Goal: Task Accomplishment & Management: Manage account settings

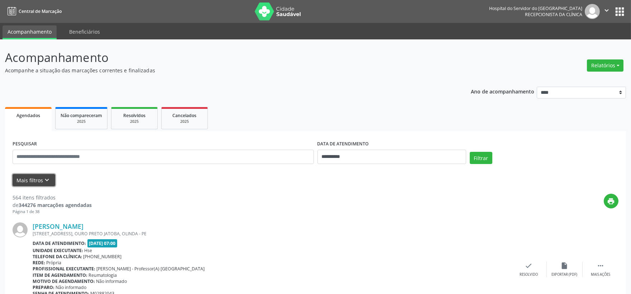
click at [38, 181] on button "Mais filtros keyboard_arrow_down" at bounding box center [34, 180] width 43 height 13
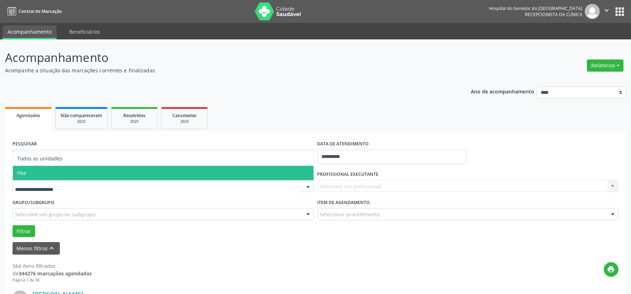
click at [18, 172] on span "Hse" at bounding box center [21, 173] width 9 height 7
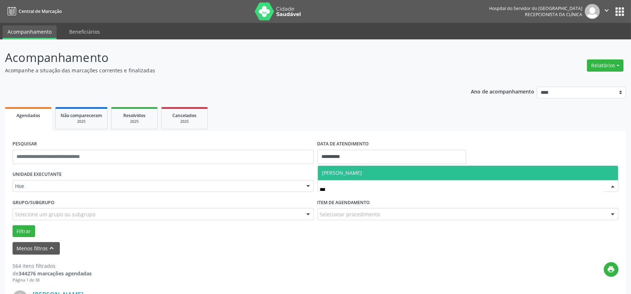
click at [343, 174] on span "[PERSON_NAME]" at bounding box center [342, 173] width 40 height 7
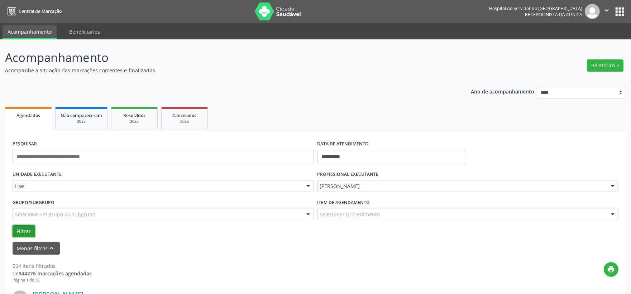
click at [27, 226] on button "Filtrar" at bounding box center [24, 231] width 23 height 12
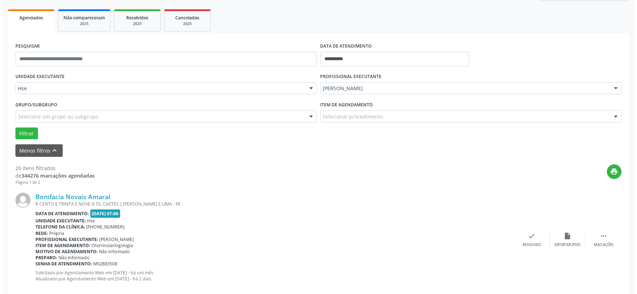
scroll to position [138, 0]
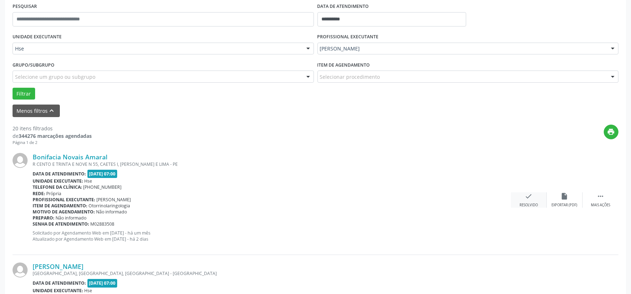
click at [523, 198] on div "check Resolvido" at bounding box center [529, 199] width 36 height 15
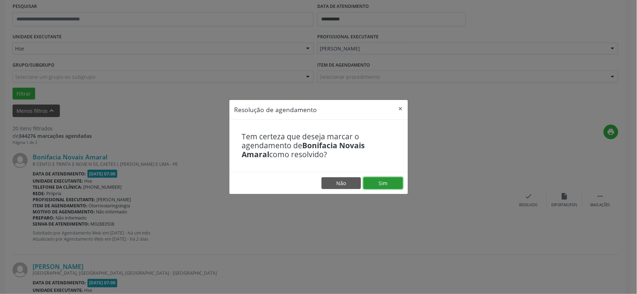
click at [393, 182] on button "Sim" at bounding box center [382, 183] width 39 height 12
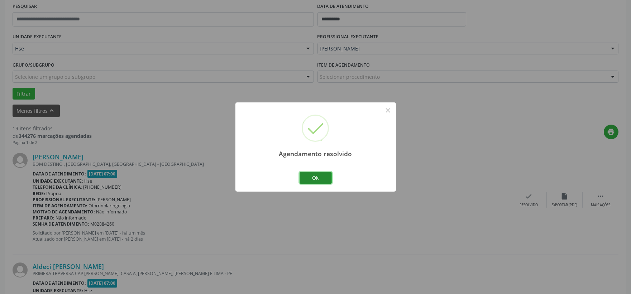
click at [307, 176] on button "Ok" at bounding box center [316, 178] width 32 height 12
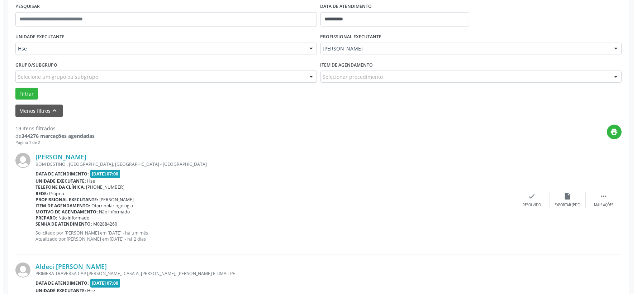
scroll to position [217, 0]
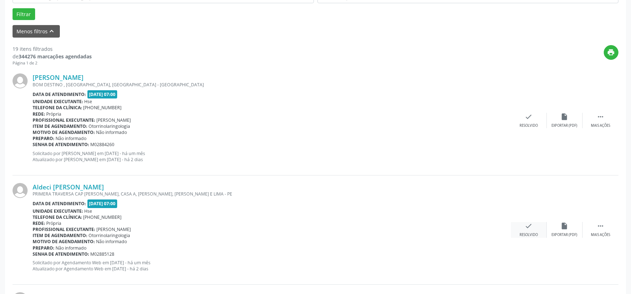
click at [521, 229] on div "check Resolvido" at bounding box center [529, 229] width 36 height 15
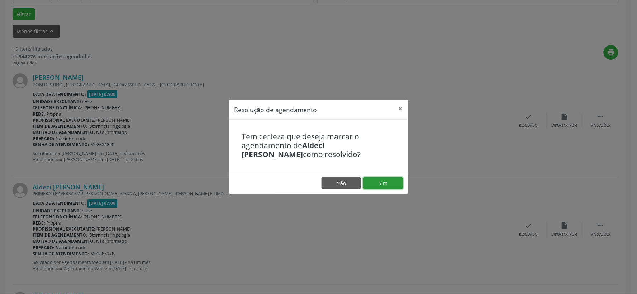
click at [392, 182] on button "Sim" at bounding box center [382, 183] width 39 height 12
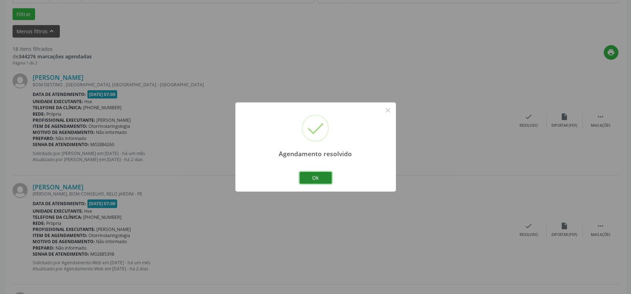
click at [316, 177] on button "Ok" at bounding box center [316, 178] width 32 height 12
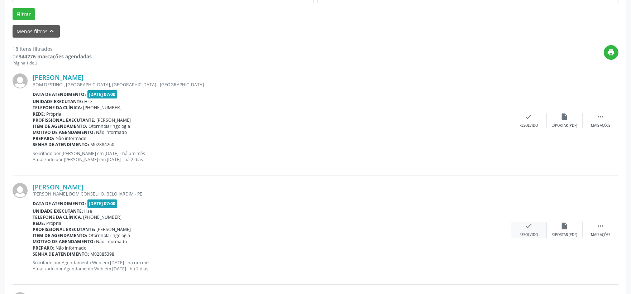
click at [523, 224] on div "check Resolvido" at bounding box center [529, 229] width 36 height 15
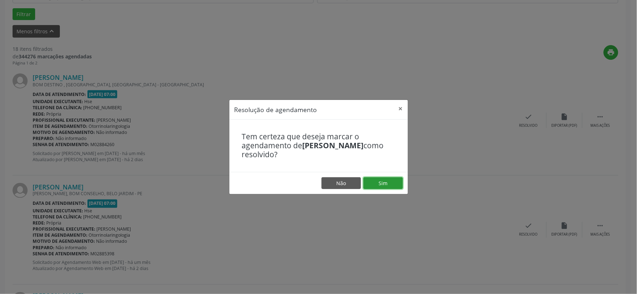
click at [379, 180] on button "Sim" at bounding box center [382, 183] width 39 height 12
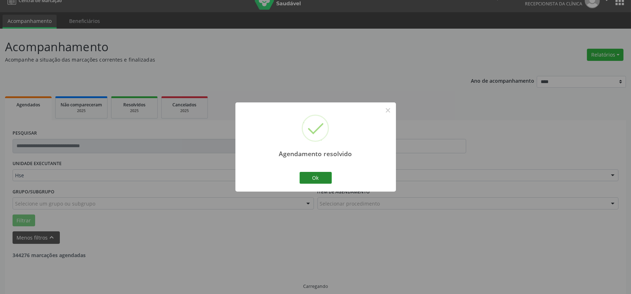
scroll to position [18, 0]
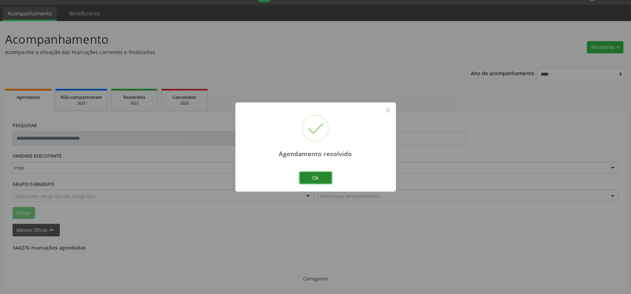
click at [318, 181] on button "Ok" at bounding box center [316, 178] width 32 height 12
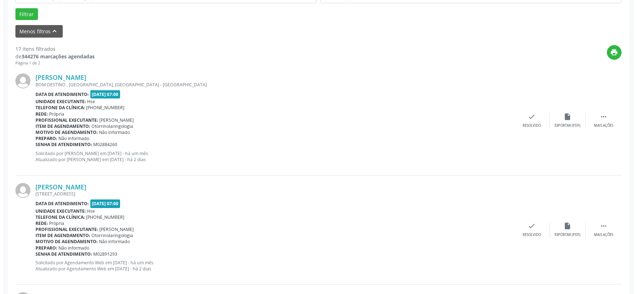
scroll to position [257, 0]
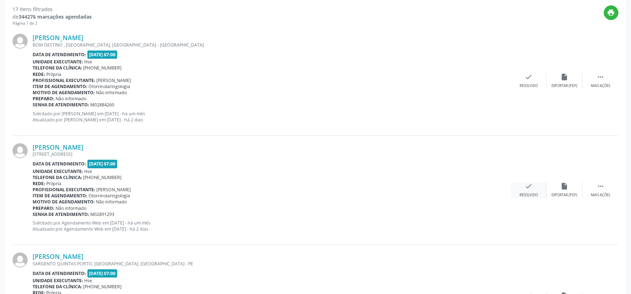
click at [529, 185] on icon "check" at bounding box center [529, 186] width 8 height 8
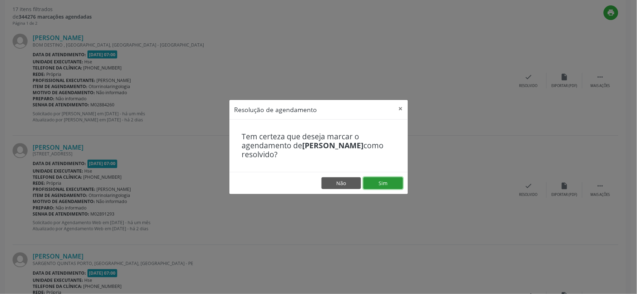
click at [388, 180] on button "Sim" at bounding box center [382, 183] width 39 height 12
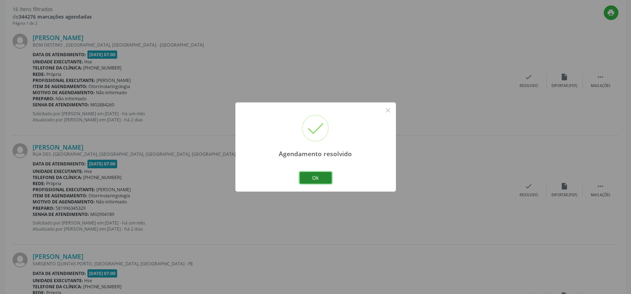
click at [323, 181] on button "Ok" at bounding box center [316, 178] width 32 height 12
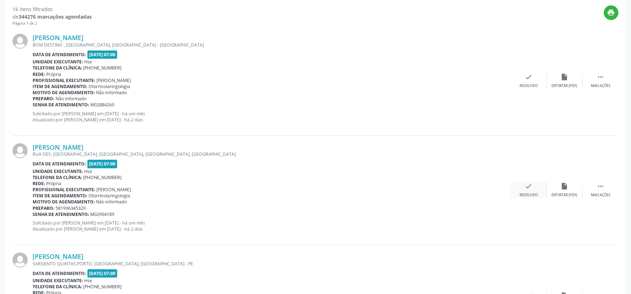
click at [523, 194] on div "Resolvido" at bounding box center [529, 195] width 18 height 5
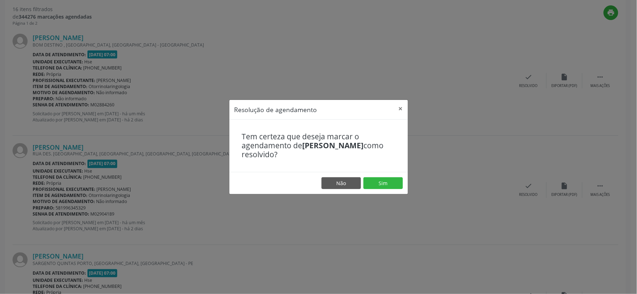
click at [377, 177] on footer "Não Sim" at bounding box center [318, 183] width 178 height 23
click at [378, 179] on button "Sim" at bounding box center [382, 183] width 39 height 12
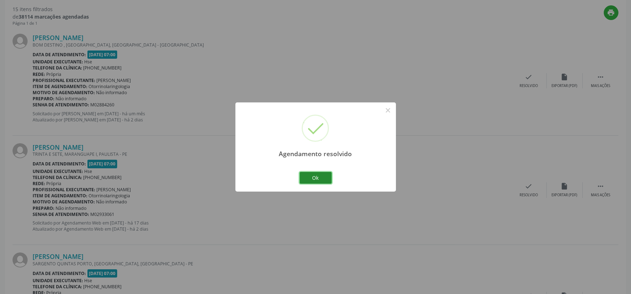
click at [316, 179] on button "Ok" at bounding box center [316, 178] width 32 height 12
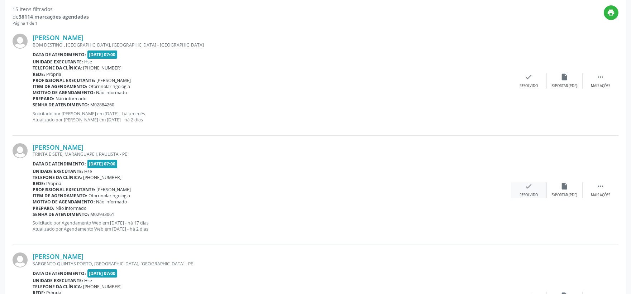
click at [529, 186] on icon "check" at bounding box center [529, 186] width 8 height 8
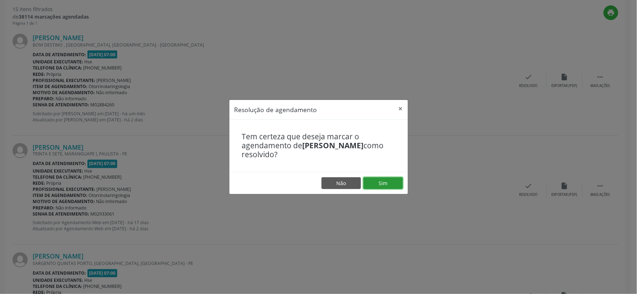
click at [385, 181] on button "Sim" at bounding box center [382, 183] width 39 height 12
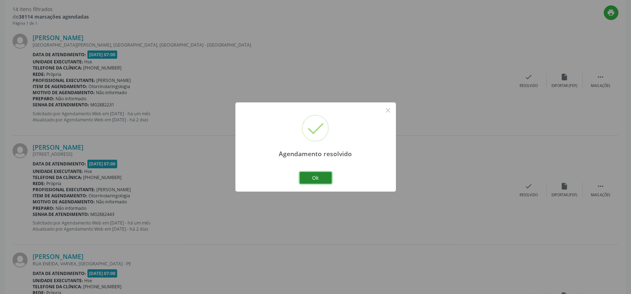
click at [324, 178] on button "Ok" at bounding box center [316, 178] width 32 height 12
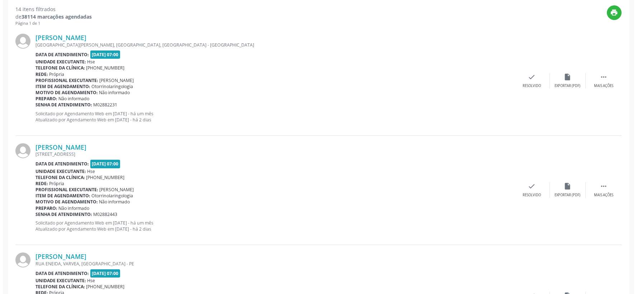
scroll to position [217, 0]
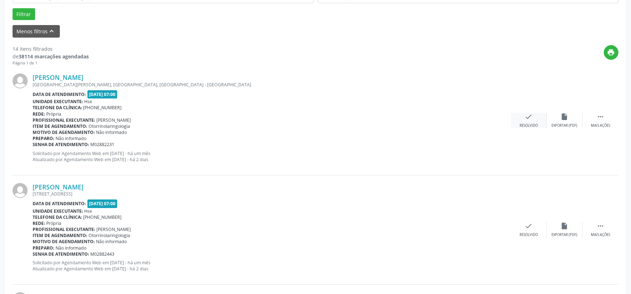
click at [522, 119] on div "check Resolvido" at bounding box center [529, 120] width 36 height 15
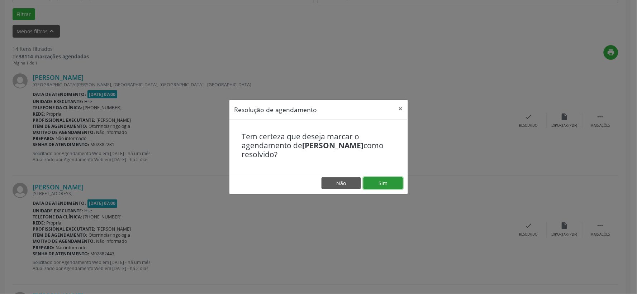
click at [387, 188] on button "Sim" at bounding box center [382, 183] width 39 height 12
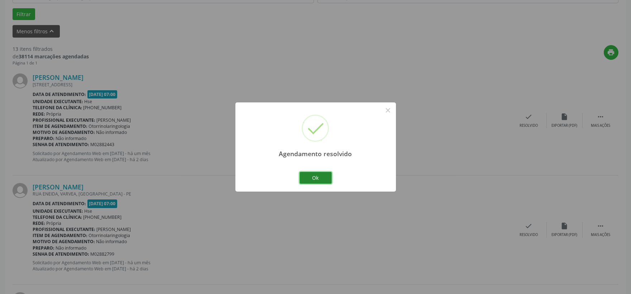
click at [314, 175] on button "Ok" at bounding box center [316, 178] width 32 height 12
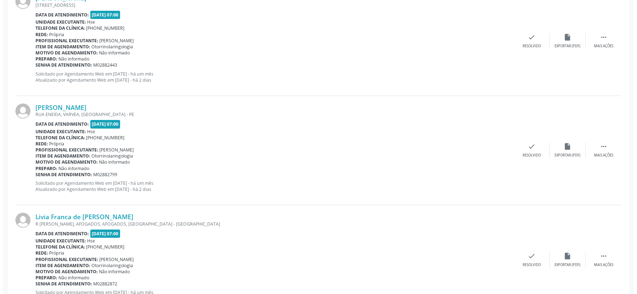
scroll to position [337, 0]
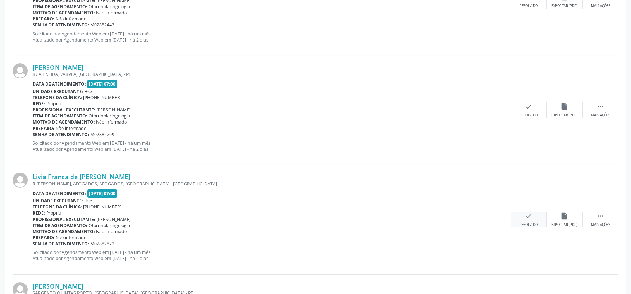
click at [532, 218] on icon "check" at bounding box center [529, 216] width 8 height 8
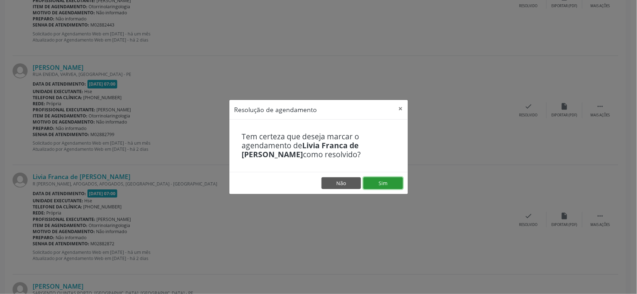
click at [385, 186] on button "Sim" at bounding box center [382, 183] width 39 height 12
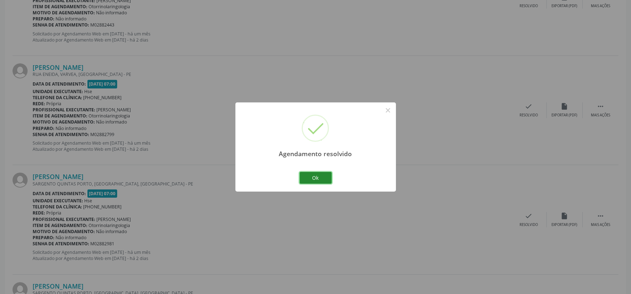
click at [328, 177] on button "Ok" at bounding box center [316, 178] width 32 height 12
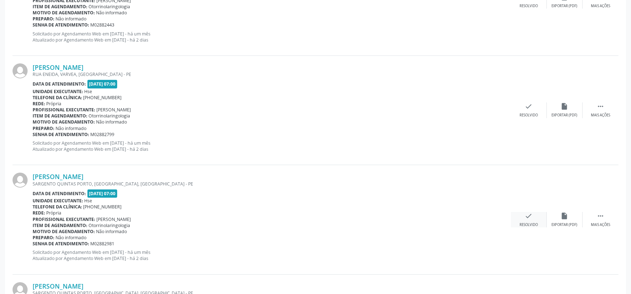
click at [521, 218] on div "check Resolvido" at bounding box center [529, 219] width 36 height 15
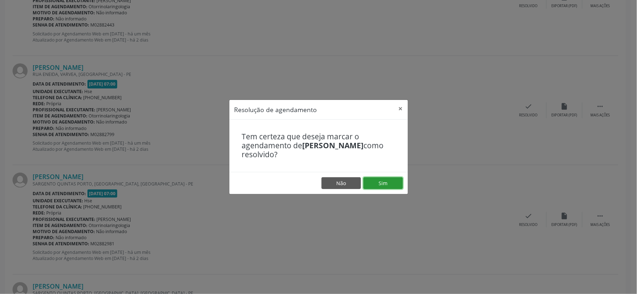
click at [386, 184] on button "Sim" at bounding box center [382, 183] width 39 height 12
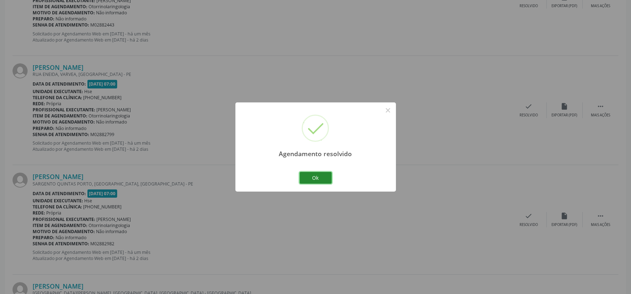
click at [325, 178] on button "Ok" at bounding box center [316, 178] width 32 height 12
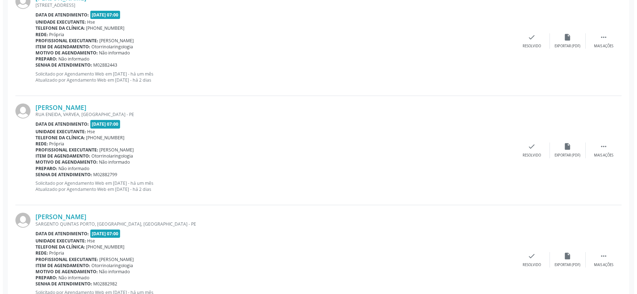
scroll to position [377, 0]
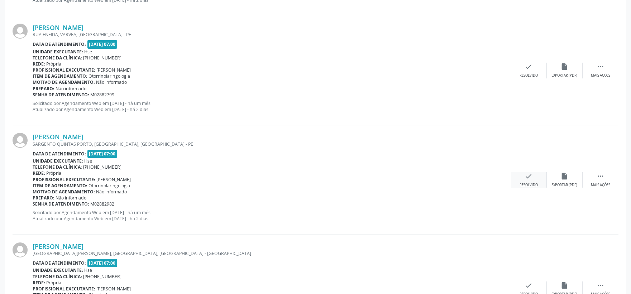
click at [534, 181] on div "check Resolvido" at bounding box center [529, 179] width 36 height 15
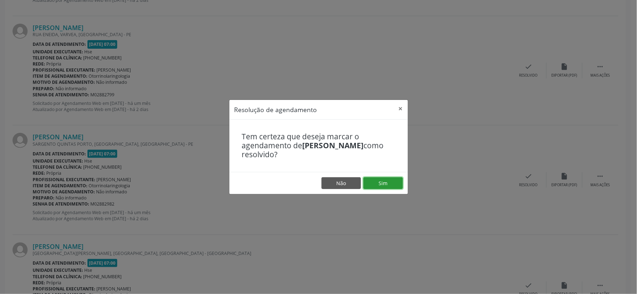
click at [394, 185] on button "Sim" at bounding box center [382, 183] width 39 height 12
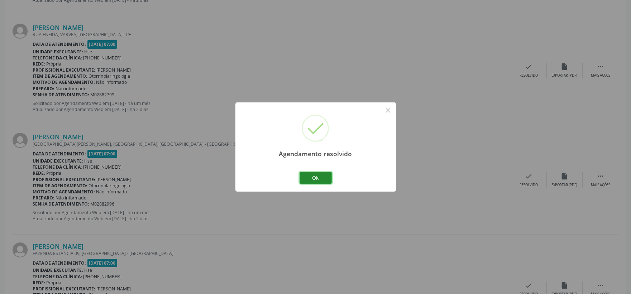
click at [317, 177] on button "Ok" at bounding box center [316, 178] width 32 height 12
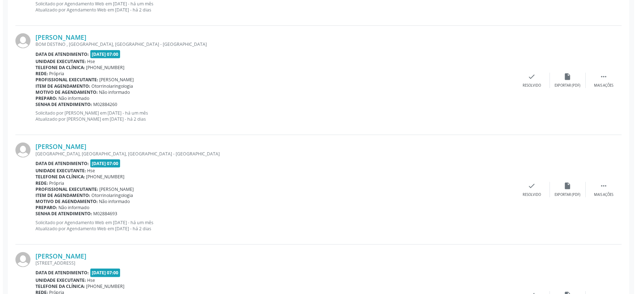
scroll to position [815, 0]
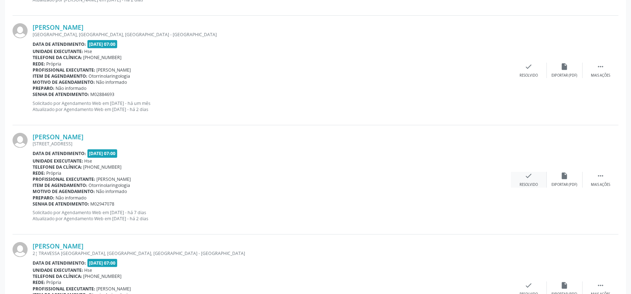
click at [520, 182] on div "Resolvido" at bounding box center [529, 184] width 18 height 5
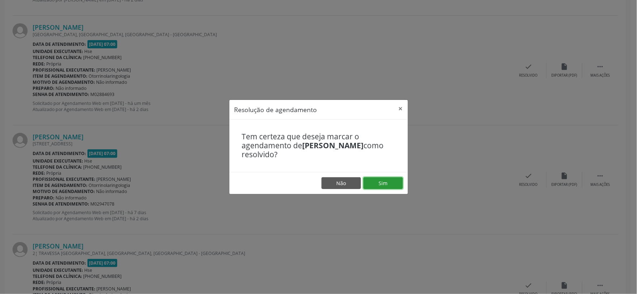
click at [381, 181] on button "Sim" at bounding box center [382, 183] width 39 height 12
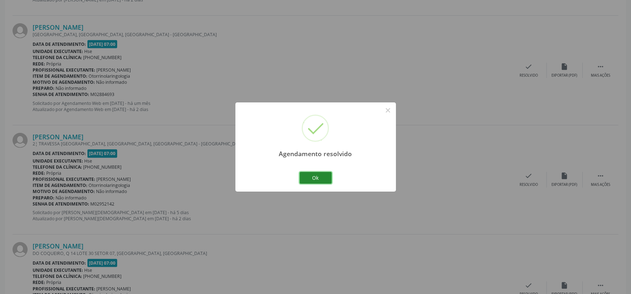
click at [310, 174] on button "Ok" at bounding box center [316, 178] width 32 height 12
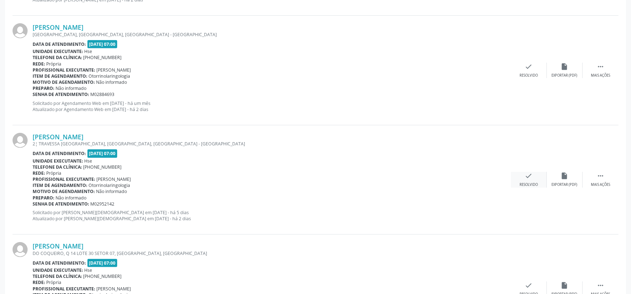
click at [525, 173] on icon "check" at bounding box center [529, 176] width 8 height 8
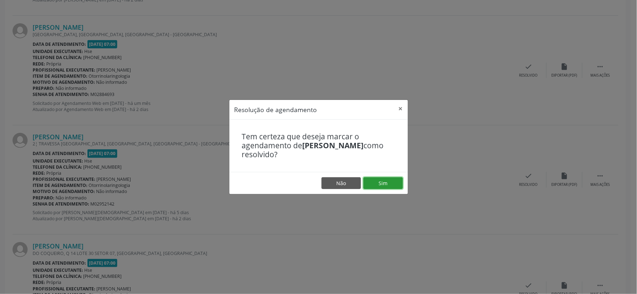
click at [381, 184] on button "Sim" at bounding box center [382, 183] width 39 height 12
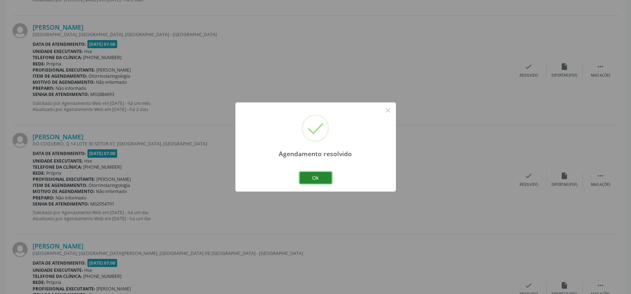
click at [314, 178] on button "Ok" at bounding box center [316, 178] width 32 height 12
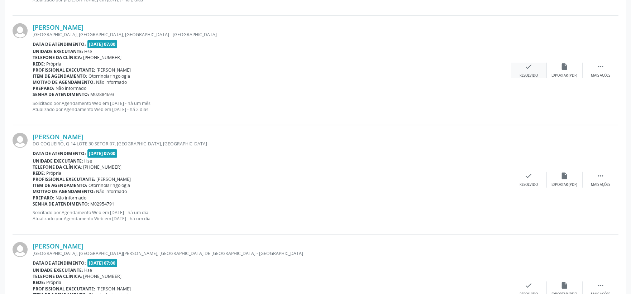
click at [525, 70] on div "check Resolvido" at bounding box center [529, 70] width 36 height 15
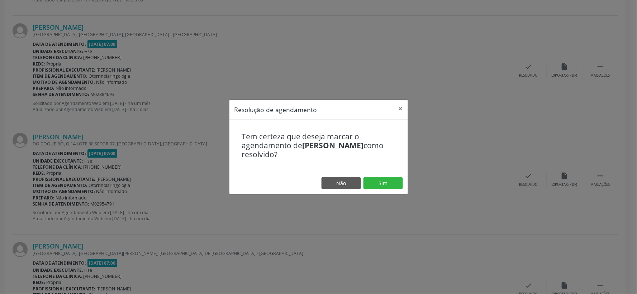
click at [384, 189] on footer "Não Sim" at bounding box center [318, 183] width 178 height 23
click at [388, 181] on button "Sim" at bounding box center [382, 183] width 39 height 12
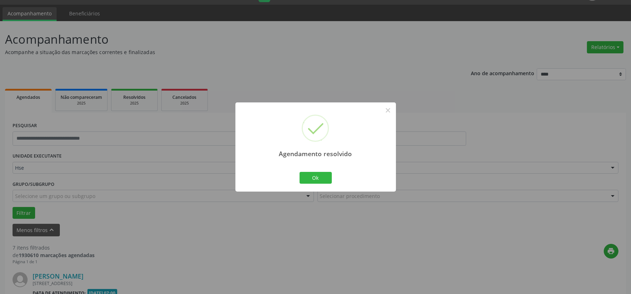
scroll to position [767, 0]
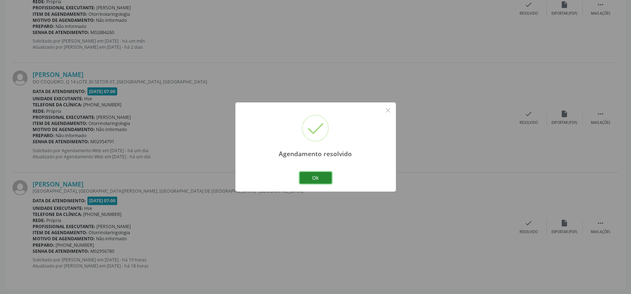
click at [318, 177] on button "Ok" at bounding box center [316, 178] width 32 height 12
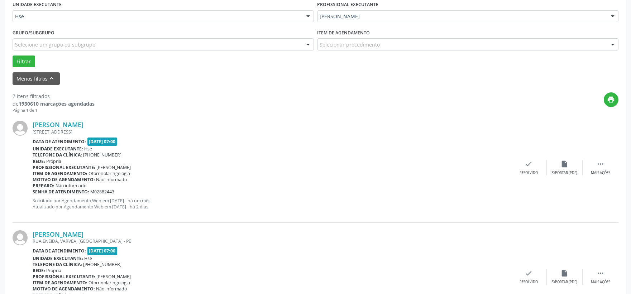
scroll to position [210, 0]
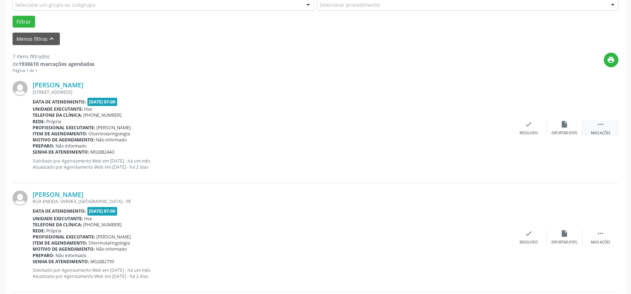
click at [588, 125] on div " Mais ações" at bounding box center [601, 127] width 36 height 15
click at [382, 158] on p "Solicitado por Agendamento Web em [DATE] - há um mês Atualizado por Agendamento…" at bounding box center [218, 164] width 371 height 12
click at [565, 128] on div "alarm_off Não compareceu" at bounding box center [565, 127] width 36 height 15
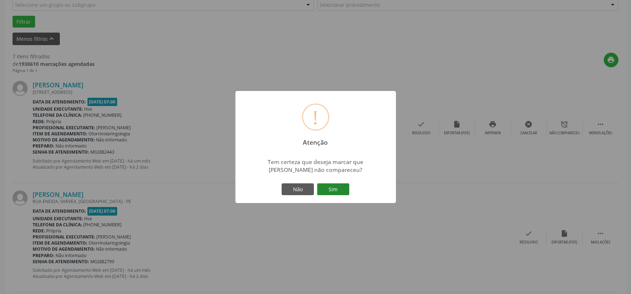
click at [342, 189] on button "Sim" at bounding box center [333, 189] width 32 height 12
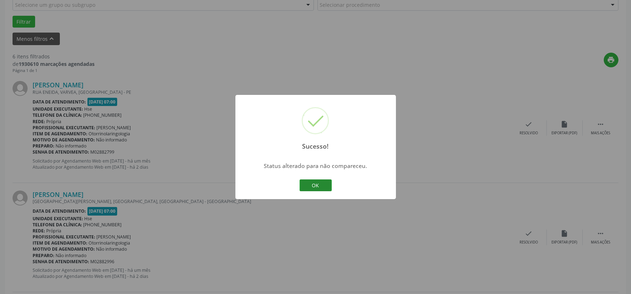
click at [313, 187] on button "OK" at bounding box center [316, 186] width 32 height 12
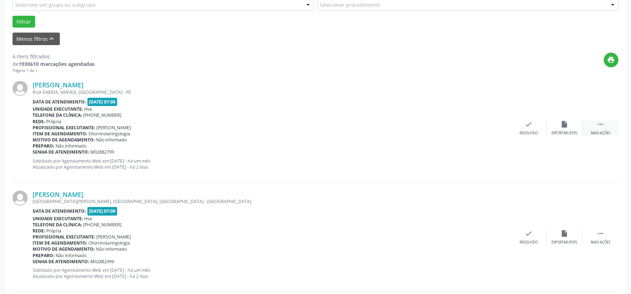
click at [606, 124] on div " Mais ações" at bounding box center [601, 127] width 36 height 15
click at [552, 128] on div "alarm_off Não compareceu" at bounding box center [565, 127] width 36 height 15
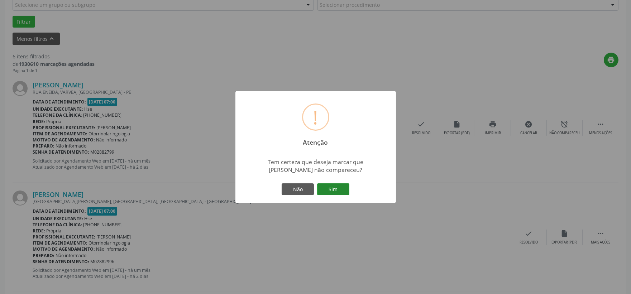
click at [341, 189] on button "Sim" at bounding box center [333, 189] width 32 height 12
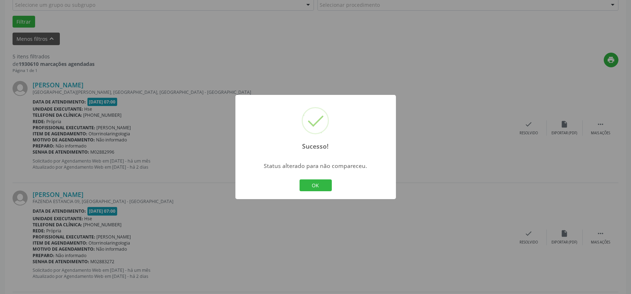
click at [315, 183] on button "OK" at bounding box center [316, 186] width 32 height 12
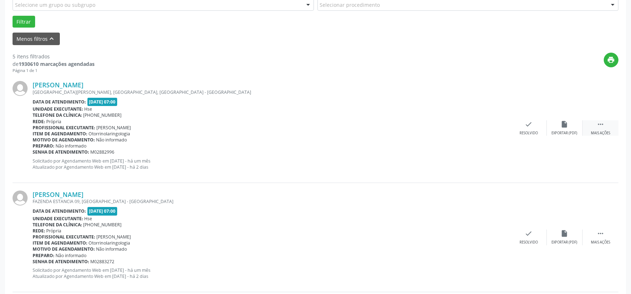
click at [606, 127] on div " Mais ações" at bounding box center [601, 127] width 36 height 15
click at [557, 128] on div "alarm_off Não compareceu" at bounding box center [565, 127] width 36 height 15
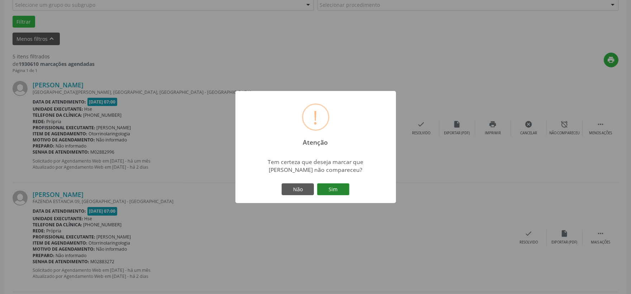
click at [331, 187] on button "Sim" at bounding box center [333, 189] width 32 height 12
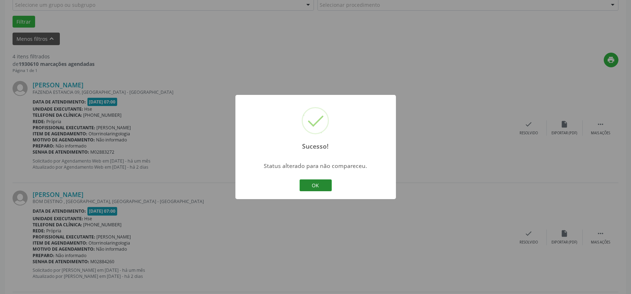
click at [313, 187] on button "OK" at bounding box center [316, 186] width 32 height 12
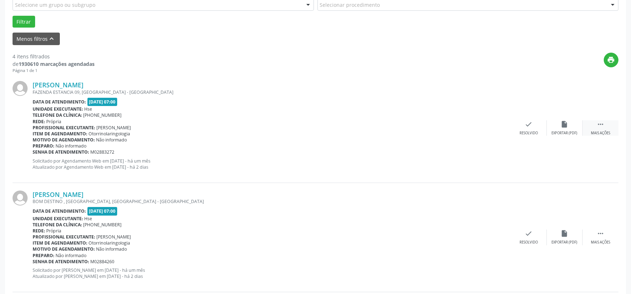
click at [605, 124] on div " Mais ações" at bounding box center [601, 127] width 36 height 15
click at [567, 130] on div "alarm_off Não compareceu" at bounding box center [565, 127] width 36 height 15
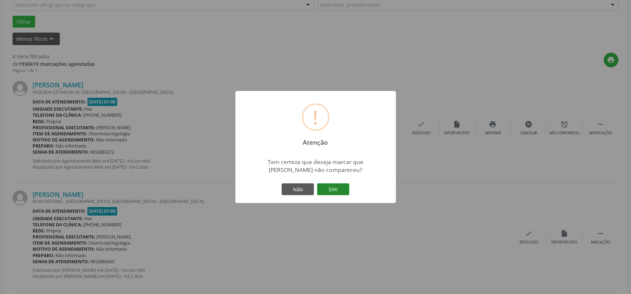
click at [328, 192] on button "Sim" at bounding box center [333, 189] width 32 height 12
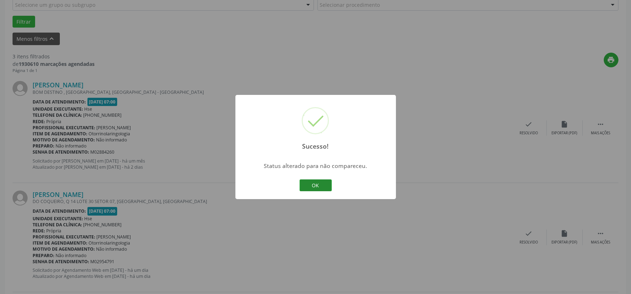
click at [316, 186] on button "OK" at bounding box center [316, 186] width 32 height 12
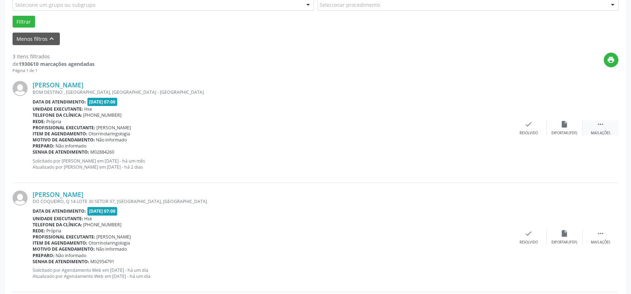
click at [598, 126] on icon "" at bounding box center [601, 124] width 8 height 8
click at [568, 130] on div "alarm_off Não compareceu" at bounding box center [565, 127] width 36 height 15
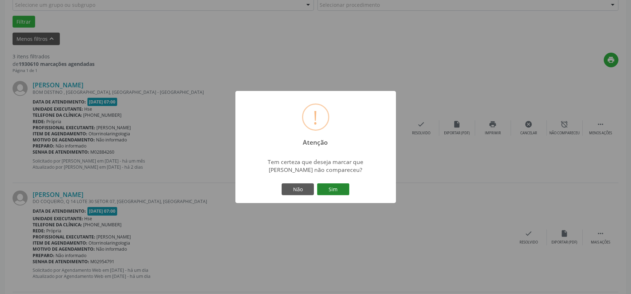
click at [334, 188] on button "Sim" at bounding box center [333, 189] width 32 height 12
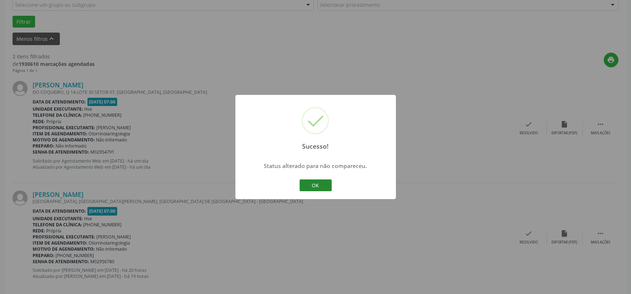
click at [325, 183] on button "OK" at bounding box center [316, 186] width 32 height 12
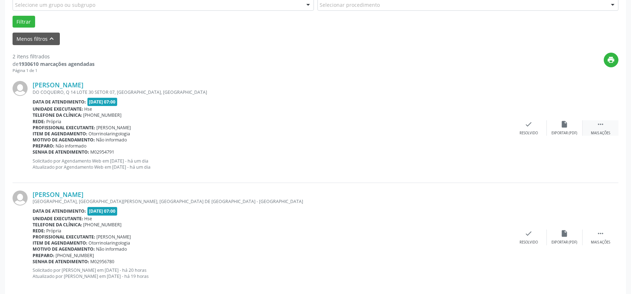
click at [596, 124] on div " Mais ações" at bounding box center [601, 127] width 36 height 15
click at [576, 132] on div "Não compareceu" at bounding box center [564, 133] width 30 height 5
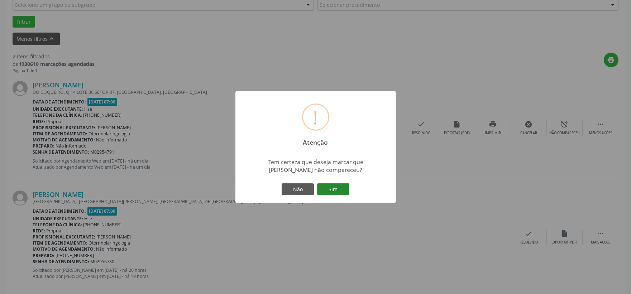
click at [339, 190] on button "Sim" at bounding box center [333, 189] width 32 height 12
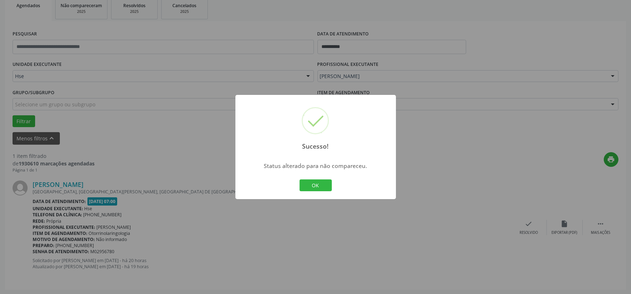
scroll to position [70, 0]
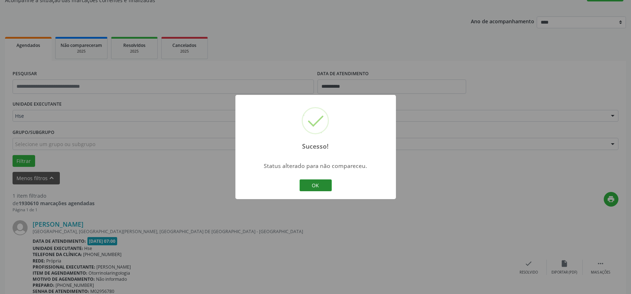
click at [328, 187] on button "OK" at bounding box center [316, 186] width 32 height 12
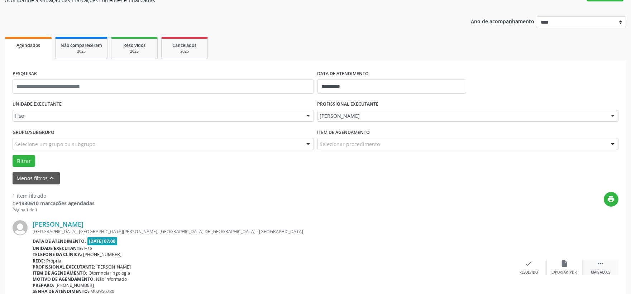
click at [596, 268] on div " Mais ações" at bounding box center [601, 267] width 36 height 15
click at [569, 264] on div "alarm_off Não compareceu" at bounding box center [565, 267] width 36 height 15
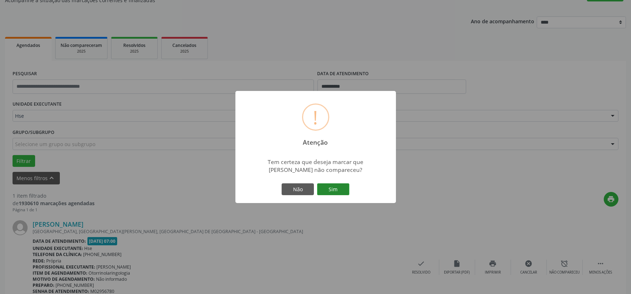
click at [335, 190] on button "Sim" at bounding box center [333, 189] width 32 height 12
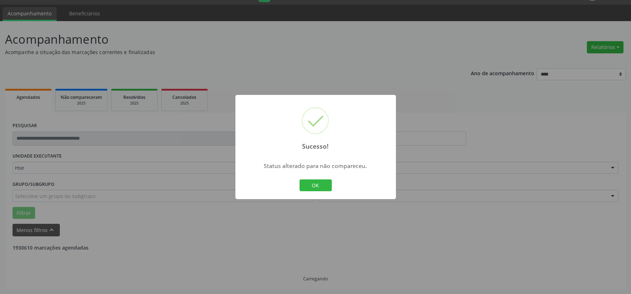
scroll to position [0, 0]
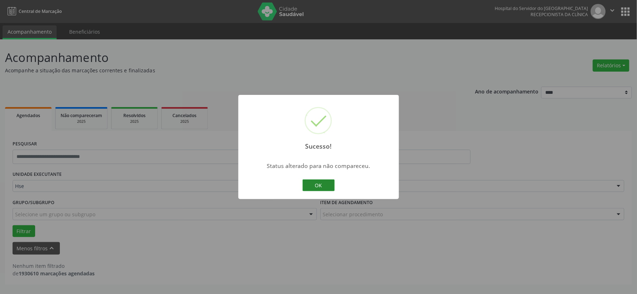
click at [317, 189] on button "OK" at bounding box center [318, 186] width 32 height 12
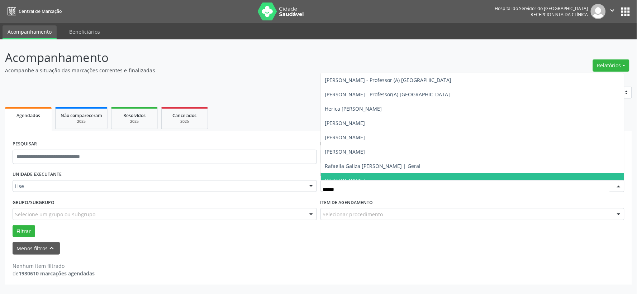
type input "*******"
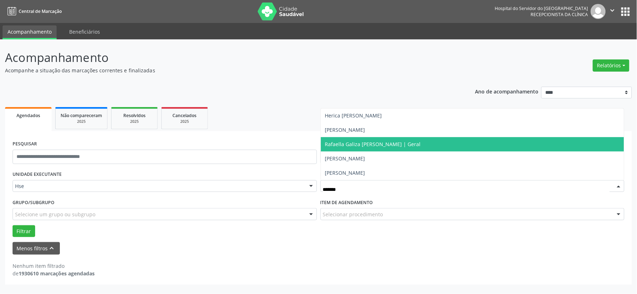
click at [370, 143] on span "Rafaella Galiza [PERSON_NAME] | Geral" at bounding box center [373, 144] width 96 height 7
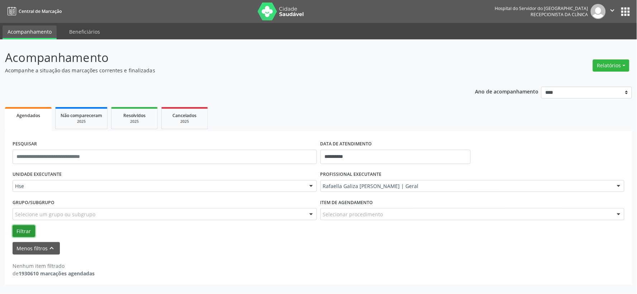
click at [23, 228] on button "Filtrar" at bounding box center [24, 231] width 23 height 12
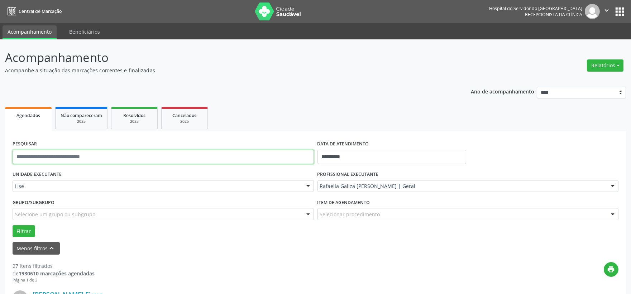
click at [89, 157] on input "text" at bounding box center [163, 157] width 301 height 14
click at [13, 225] on button "Filtrar" at bounding box center [24, 231] width 23 height 12
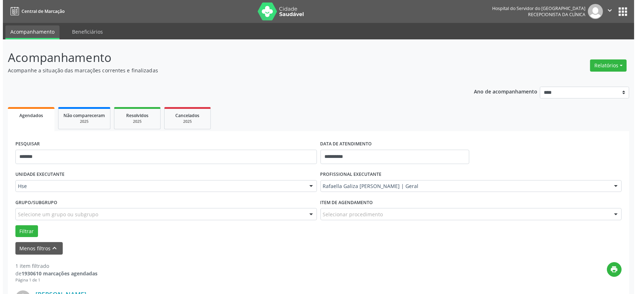
scroll to position [110, 0]
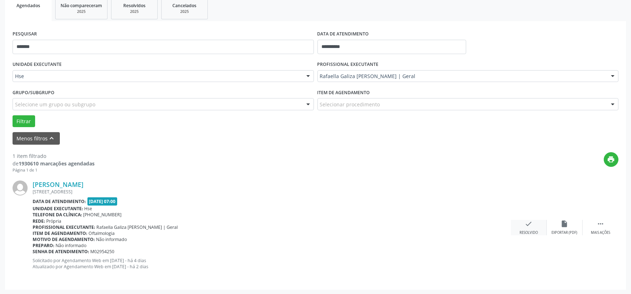
click at [527, 224] on icon "check" at bounding box center [529, 224] width 8 height 8
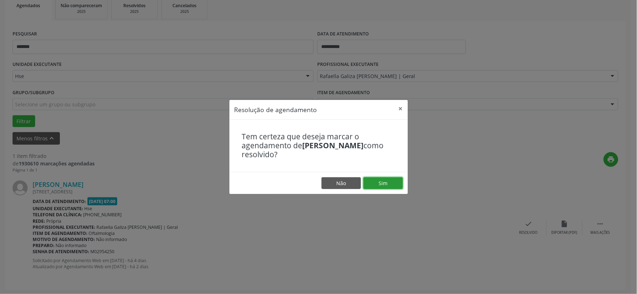
click at [383, 180] on button "Sim" at bounding box center [382, 183] width 39 height 12
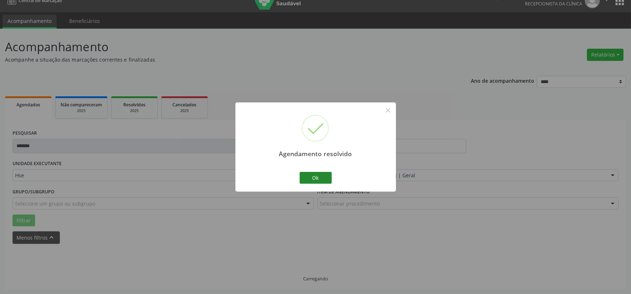
scroll to position [18, 0]
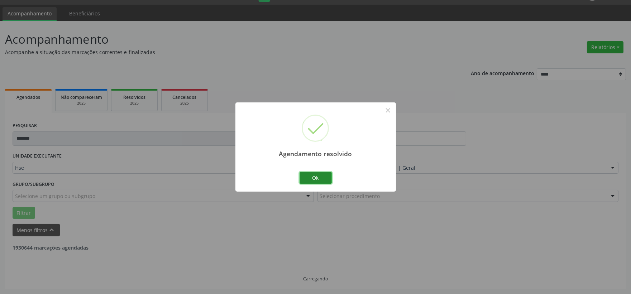
click at [314, 180] on button "Ok" at bounding box center [316, 178] width 32 height 12
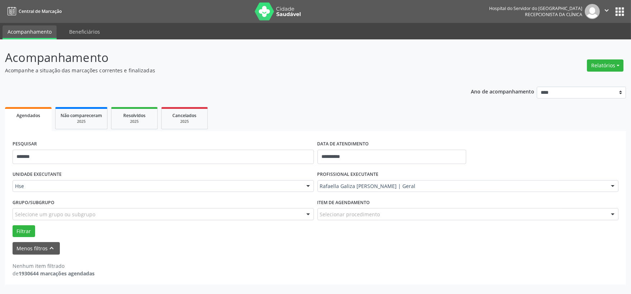
scroll to position [0, 0]
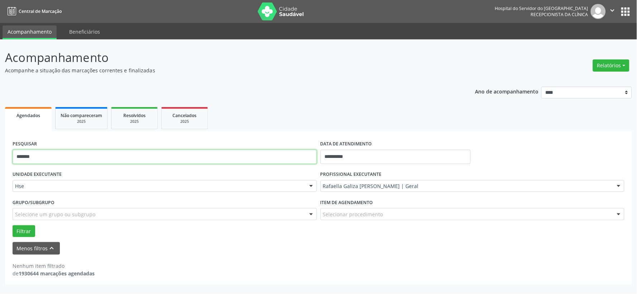
click at [242, 159] on input "*******" at bounding box center [165, 157] width 304 height 14
click at [243, 159] on input "*******" at bounding box center [165, 157] width 304 height 14
click at [13, 225] on button "Filtrar" at bounding box center [24, 231] width 23 height 12
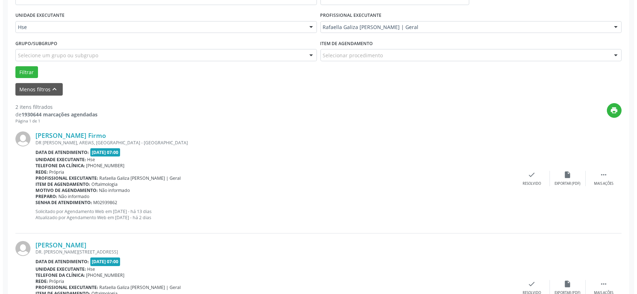
scroll to position [220, 0]
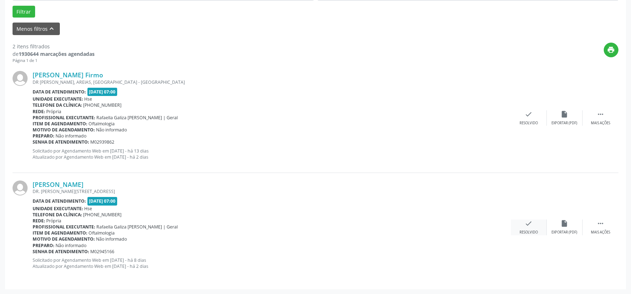
click at [529, 230] on div "Resolvido" at bounding box center [529, 232] width 18 height 5
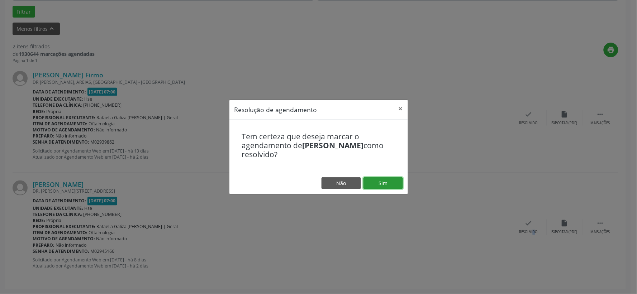
click at [386, 185] on button "Sim" at bounding box center [382, 183] width 39 height 12
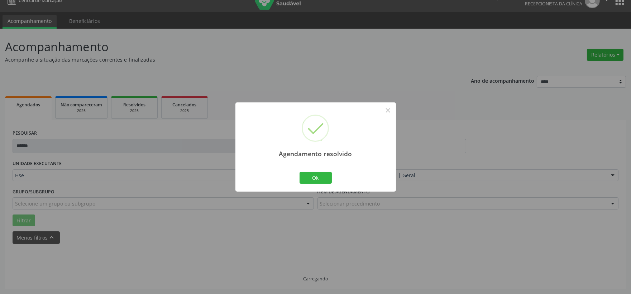
scroll to position [110, 0]
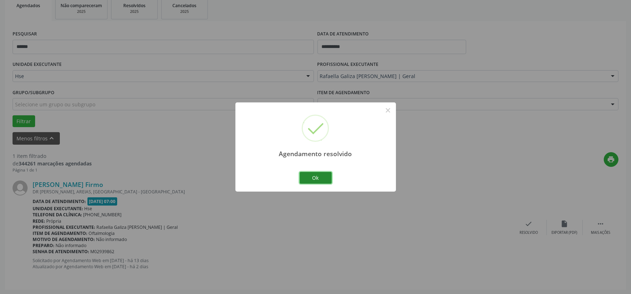
click at [320, 178] on button "Ok" at bounding box center [316, 178] width 32 height 12
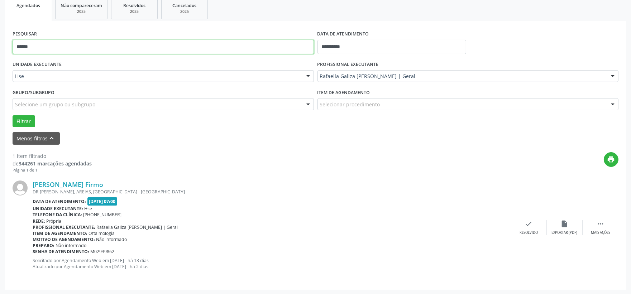
click at [99, 51] on input "******" at bounding box center [163, 47] width 301 height 14
click at [101, 49] on input "******" at bounding box center [163, 47] width 301 height 14
click at [13, 115] on button "Filtrar" at bounding box center [24, 121] width 23 height 12
click at [533, 219] on div "[PERSON_NAME] [PERSON_NAME] , CASA, [GEOGRAPHIC_DATA][PERSON_NAME], [GEOGRAPHIC…" at bounding box center [316, 227] width 606 height 109
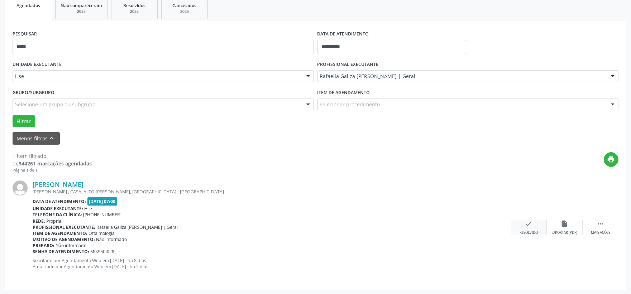
click at [528, 230] on div "Resolvido" at bounding box center [529, 232] width 18 height 5
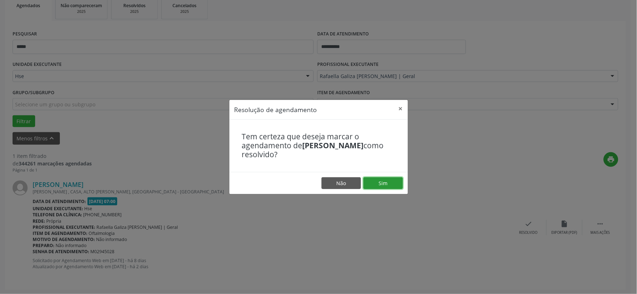
click at [381, 181] on button "Sim" at bounding box center [382, 183] width 39 height 12
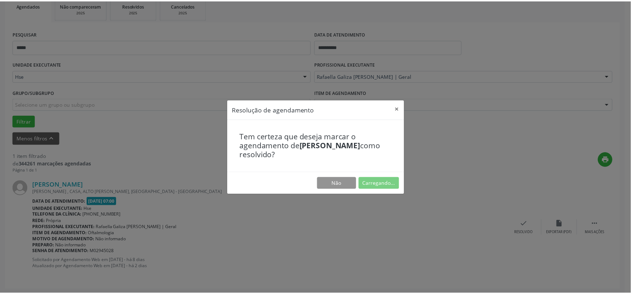
scroll to position [11, 0]
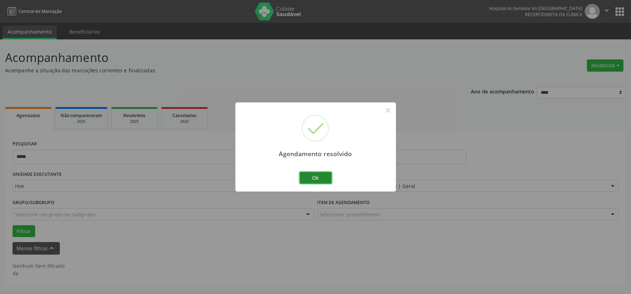
click at [323, 175] on button "Ok" at bounding box center [316, 178] width 32 height 12
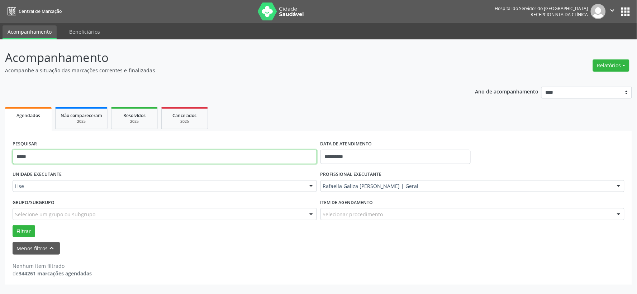
click at [250, 152] on input "*****" at bounding box center [165, 157] width 304 height 14
click at [13, 225] on button "Filtrar" at bounding box center [24, 231] width 23 height 12
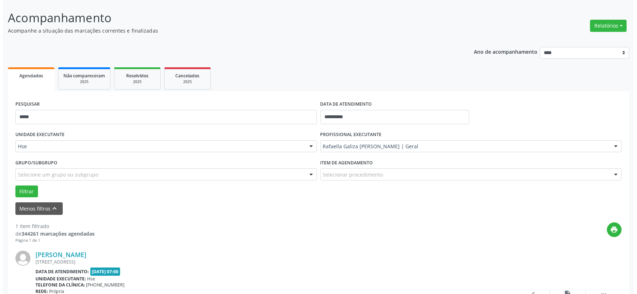
scroll to position [110, 0]
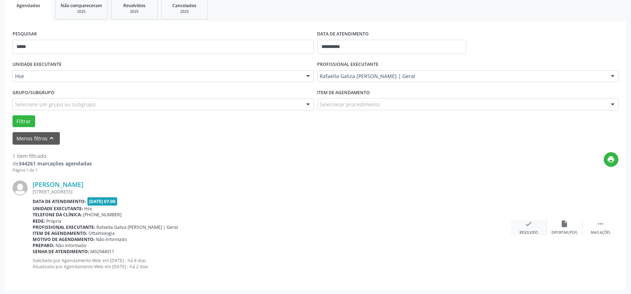
click at [524, 225] on div "check Resolvido" at bounding box center [529, 227] width 36 height 15
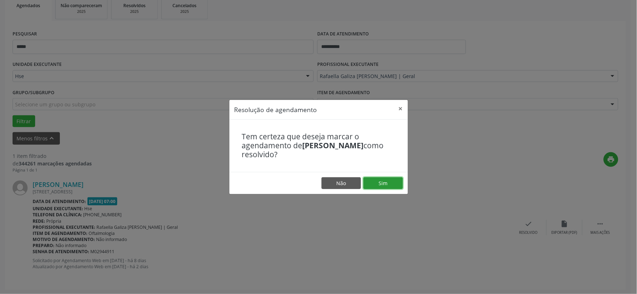
click at [380, 183] on button "Sim" at bounding box center [382, 183] width 39 height 12
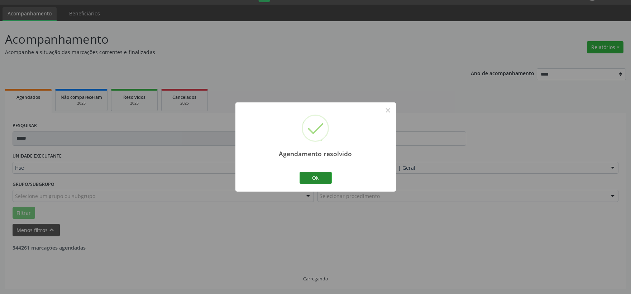
scroll to position [0, 0]
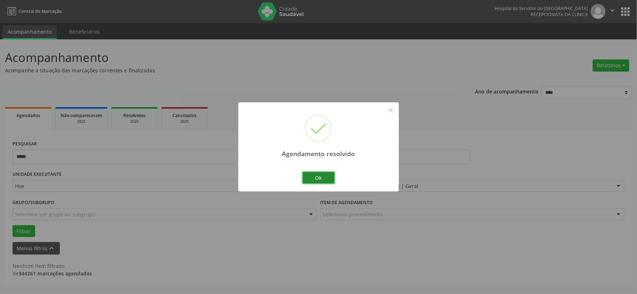
click at [320, 177] on button "Ok" at bounding box center [318, 178] width 32 height 12
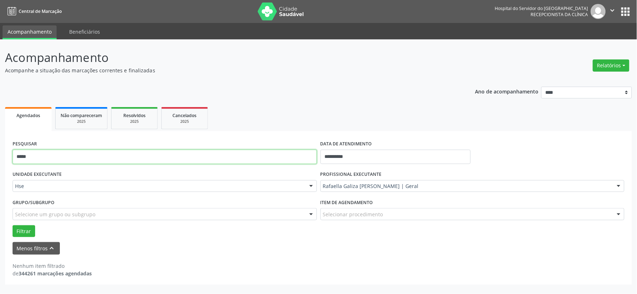
click at [234, 161] on input "*****" at bounding box center [165, 157] width 304 height 14
click at [13, 225] on button "Filtrar" at bounding box center [24, 231] width 23 height 12
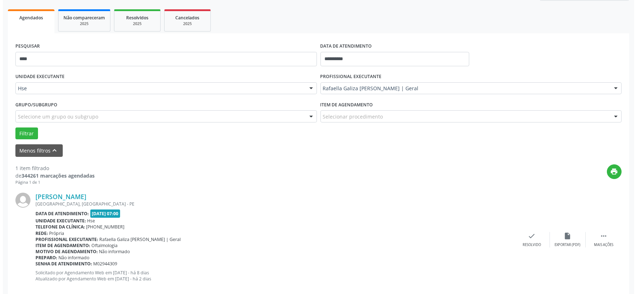
scroll to position [110, 0]
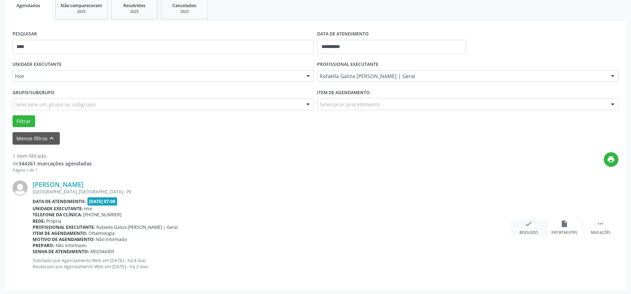
click at [526, 224] on icon "check" at bounding box center [529, 224] width 8 height 8
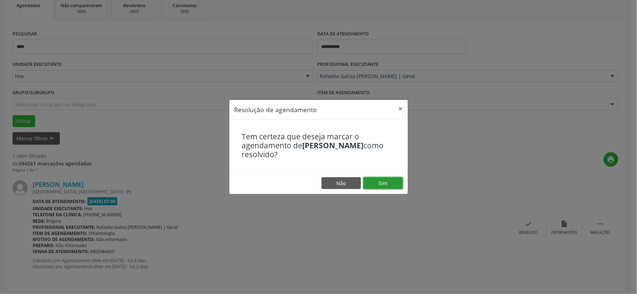
click at [396, 183] on button "Sim" at bounding box center [382, 183] width 39 height 12
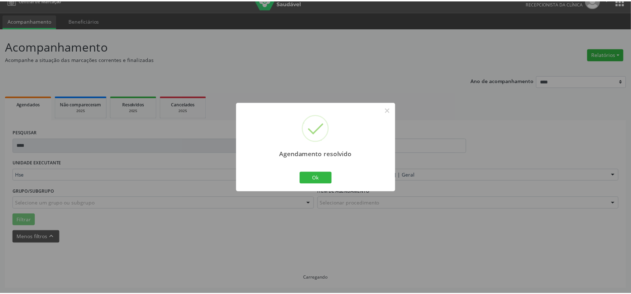
scroll to position [11, 0]
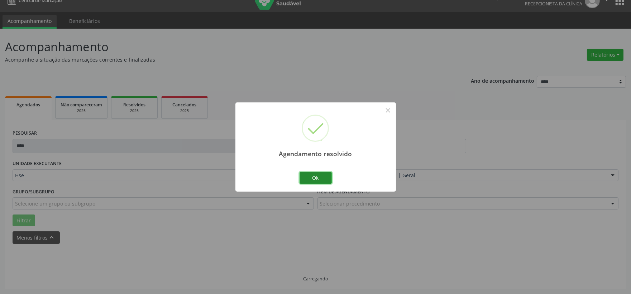
click at [310, 178] on button "Ok" at bounding box center [316, 178] width 32 height 12
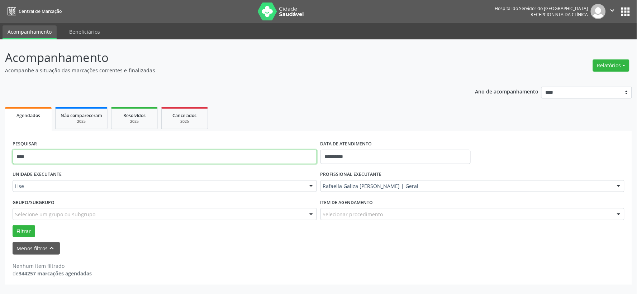
click at [253, 153] on input "****" at bounding box center [165, 157] width 304 height 14
click at [13, 225] on button "Filtrar" at bounding box center [24, 231] width 23 height 12
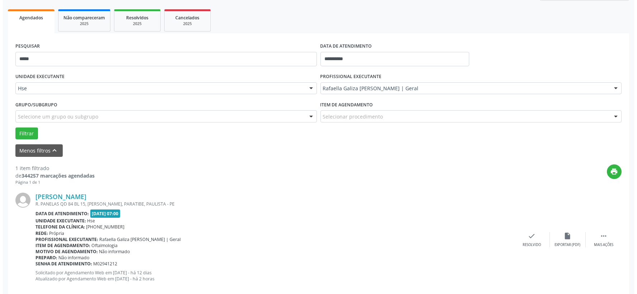
scroll to position [110, 0]
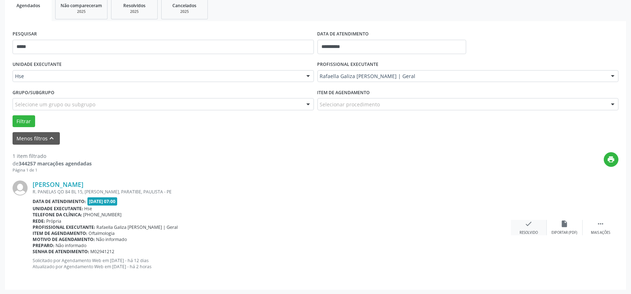
click at [533, 224] on div "check Resolvido" at bounding box center [529, 227] width 36 height 15
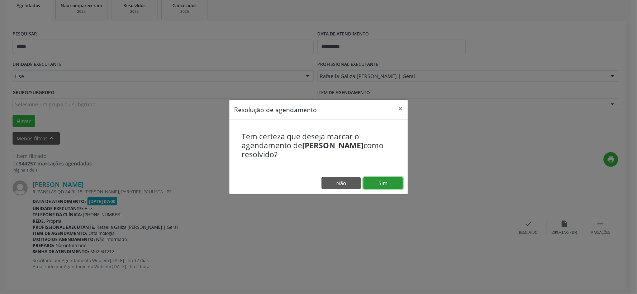
click at [395, 180] on button "Sim" at bounding box center [382, 183] width 39 height 12
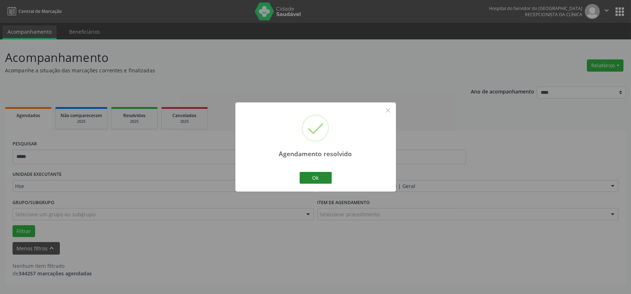
scroll to position [0, 0]
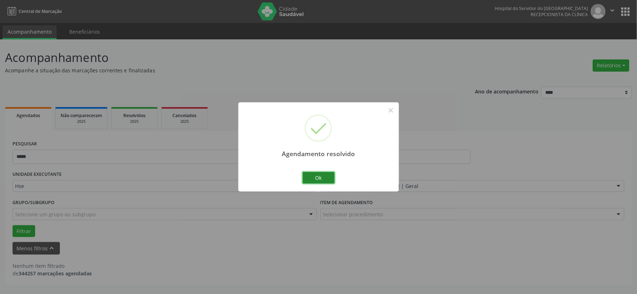
click at [311, 174] on button "Ok" at bounding box center [318, 178] width 32 height 12
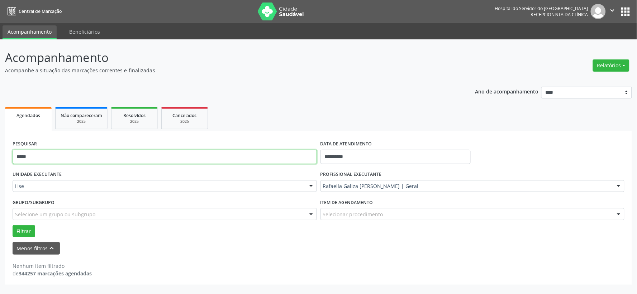
click at [259, 152] on input "*****" at bounding box center [165, 157] width 304 height 14
click at [13, 225] on button "Filtrar" at bounding box center [24, 231] width 23 height 12
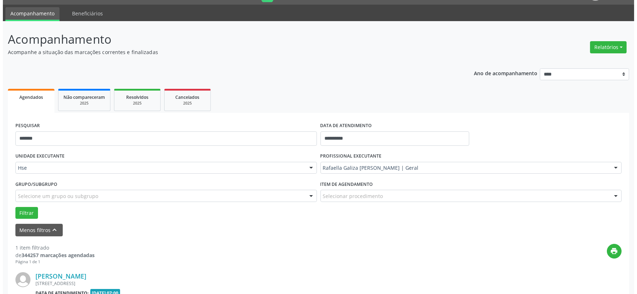
scroll to position [110, 0]
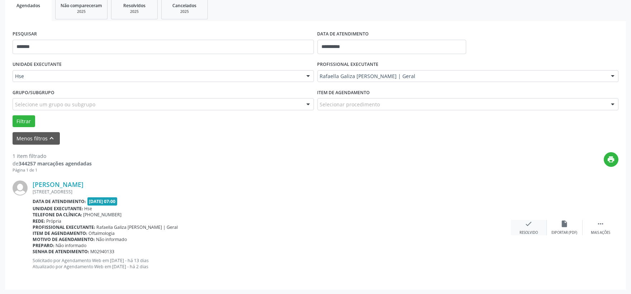
click at [524, 226] on div "check Resolvido" at bounding box center [529, 227] width 36 height 15
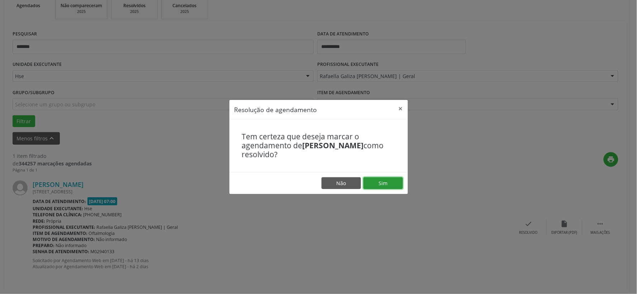
click at [396, 184] on button "Sim" at bounding box center [382, 183] width 39 height 12
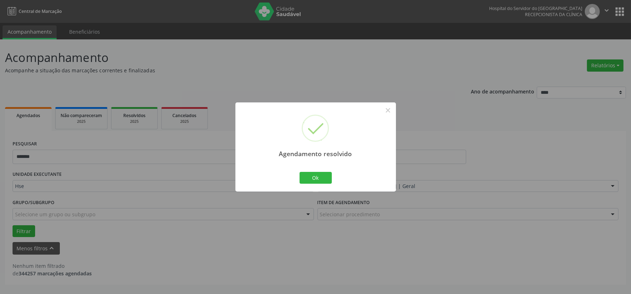
scroll to position [0, 0]
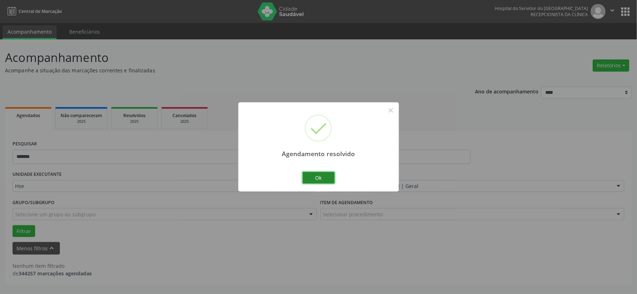
click at [320, 176] on button "Ok" at bounding box center [318, 178] width 32 height 12
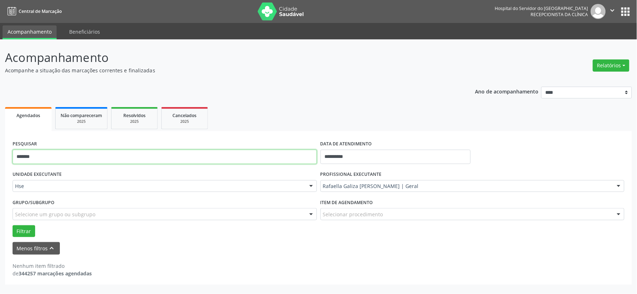
click at [289, 162] on input "*******" at bounding box center [165, 157] width 304 height 14
click at [13, 225] on button "Filtrar" at bounding box center [24, 231] width 23 height 12
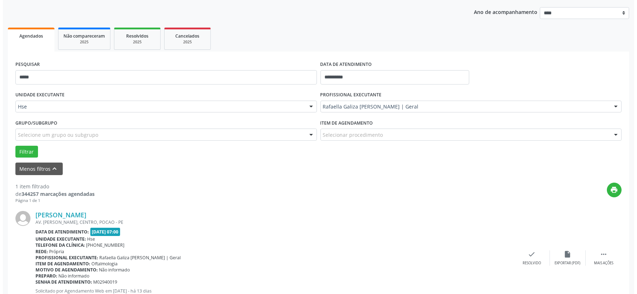
scroll to position [110, 0]
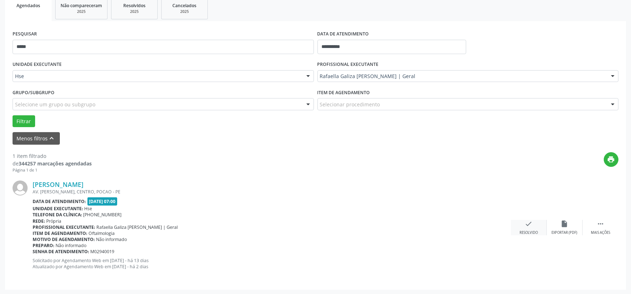
click at [521, 226] on div "check Resolvido" at bounding box center [529, 227] width 36 height 15
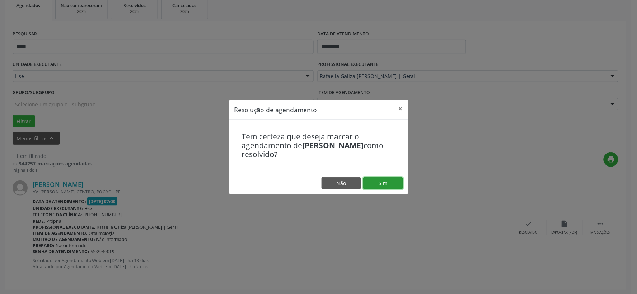
click at [390, 186] on button "Sim" at bounding box center [382, 183] width 39 height 12
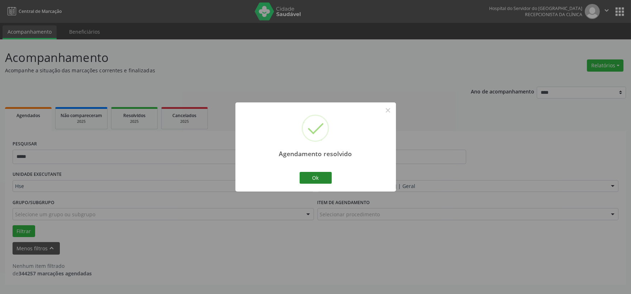
scroll to position [0, 0]
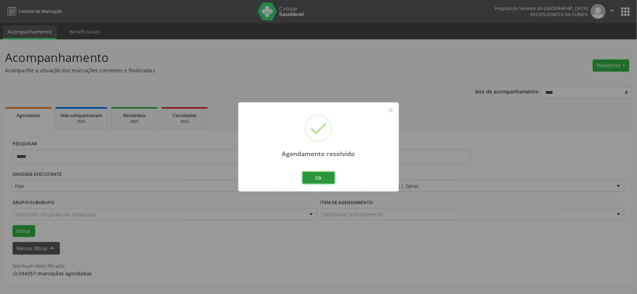
drag, startPoint x: 315, startPoint y: 178, endPoint x: 310, endPoint y: 178, distance: 5.0
click at [315, 178] on button "Ok" at bounding box center [318, 178] width 32 height 12
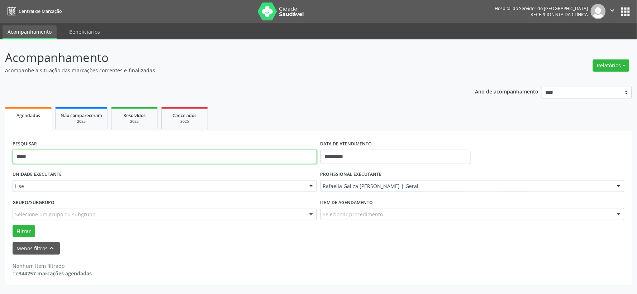
click at [262, 159] on input "*****" at bounding box center [165, 157] width 304 height 14
click at [13, 225] on button "Filtrar" at bounding box center [24, 231] width 23 height 12
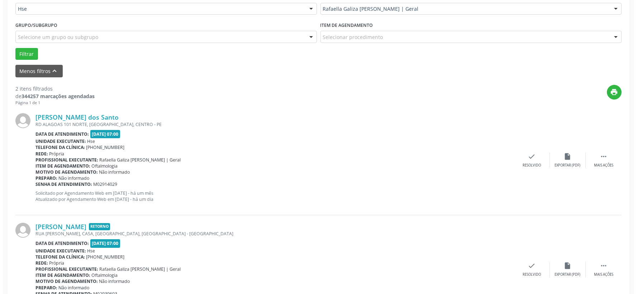
scroll to position [220, 0]
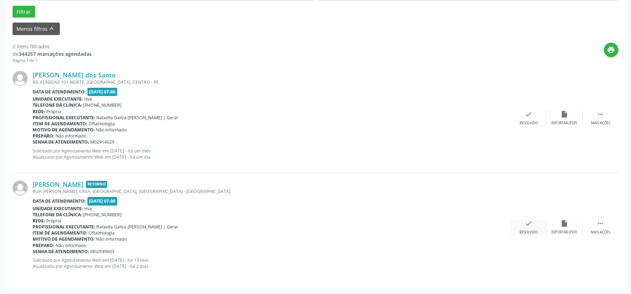
click at [518, 225] on div "check Resolvido" at bounding box center [529, 227] width 36 height 15
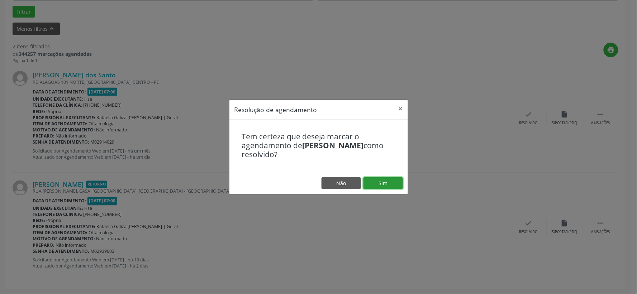
click at [394, 184] on button "Sim" at bounding box center [382, 183] width 39 height 12
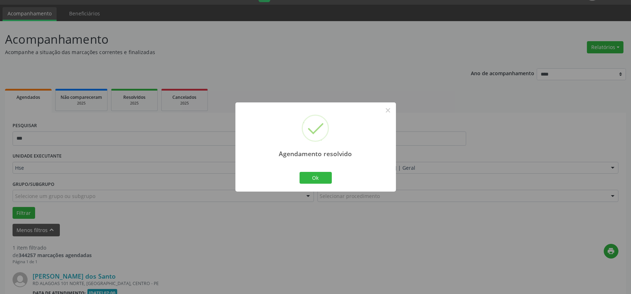
scroll to position [110, 0]
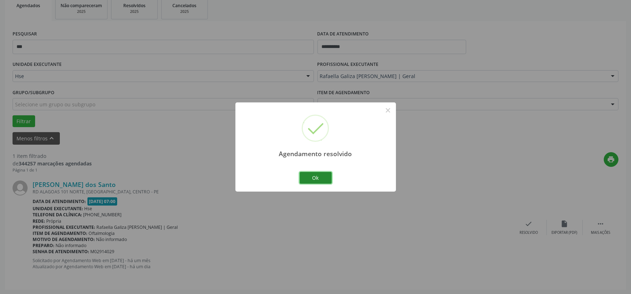
drag, startPoint x: 313, startPoint y: 175, endPoint x: 309, endPoint y: 173, distance: 4.5
click at [313, 175] on button "Ok" at bounding box center [316, 178] width 32 height 12
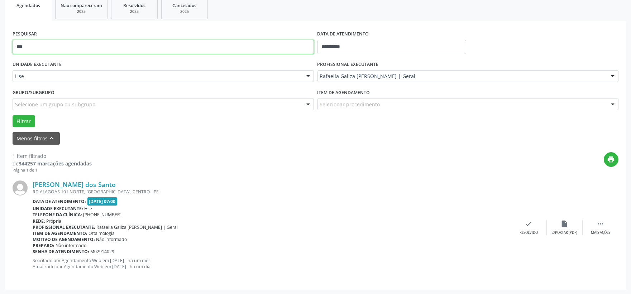
click at [137, 52] on input "***" at bounding box center [163, 47] width 301 height 14
click at [13, 115] on button "Filtrar" at bounding box center [24, 121] width 23 height 12
click at [524, 228] on div "check Resolvido" at bounding box center [529, 227] width 36 height 15
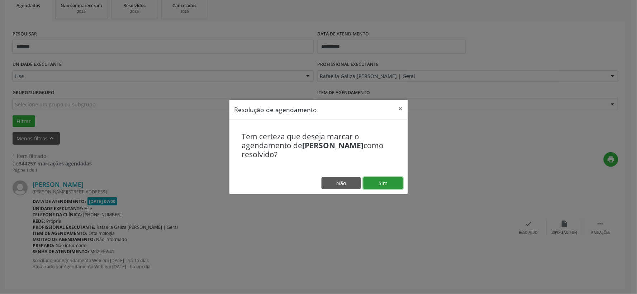
click at [388, 181] on button "Sim" at bounding box center [382, 183] width 39 height 12
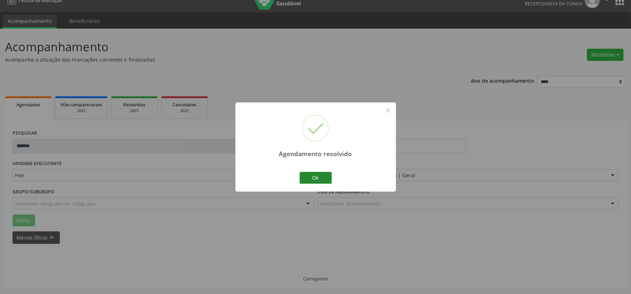
scroll to position [0, 0]
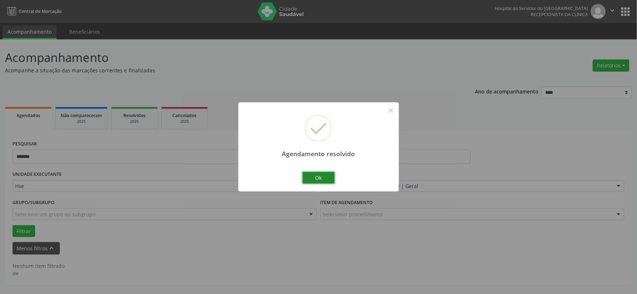
click at [313, 176] on button "Ok" at bounding box center [318, 178] width 32 height 12
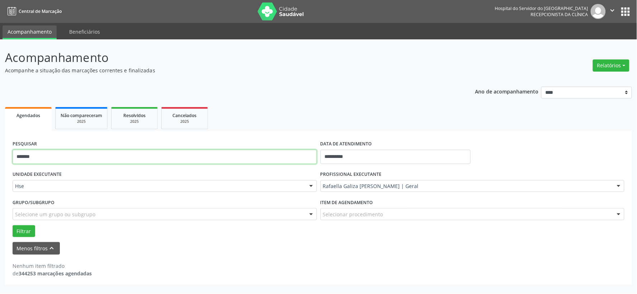
click at [263, 156] on input "*******" at bounding box center [165, 157] width 304 height 14
click at [13, 225] on button "Filtrar" at bounding box center [24, 231] width 23 height 12
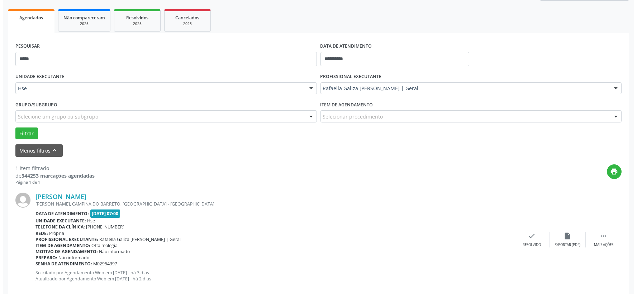
scroll to position [110, 0]
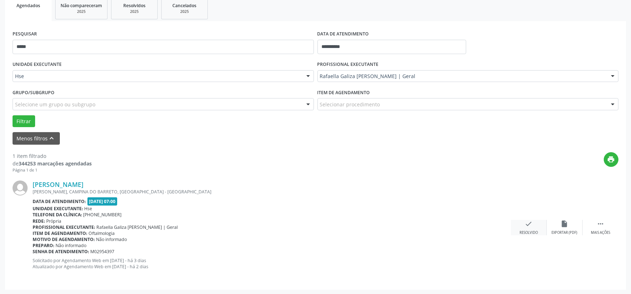
click at [531, 223] on icon "check" at bounding box center [529, 224] width 8 height 8
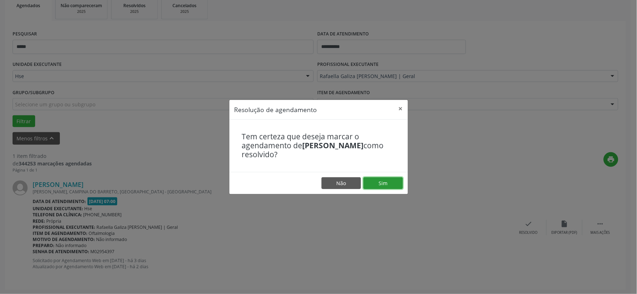
click at [395, 180] on button "Sim" at bounding box center [382, 183] width 39 height 12
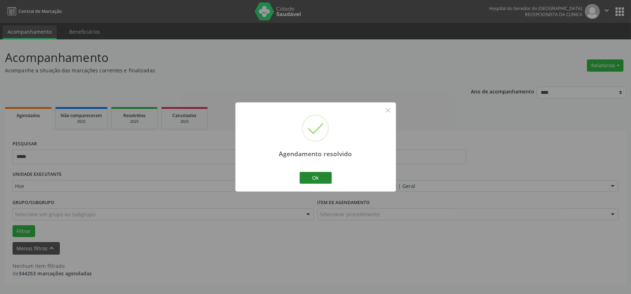
scroll to position [0, 0]
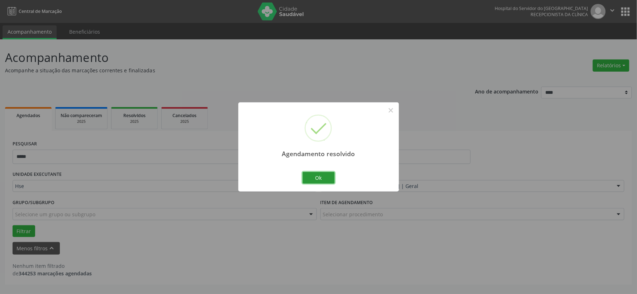
drag, startPoint x: 321, startPoint y: 176, endPoint x: 315, endPoint y: 175, distance: 6.9
click at [321, 176] on button "Ok" at bounding box center [318, 178] width 32 height 12
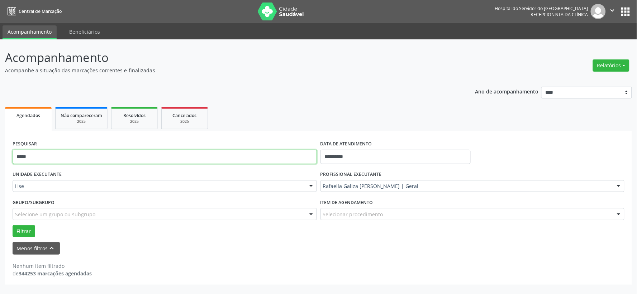
click at [277, 159] on input "*****" at bounding box center [165, 157] width 304 height 14
click at [13, 225] on button "Filtrar" at bounding box center [24, 231] width 23 height 12
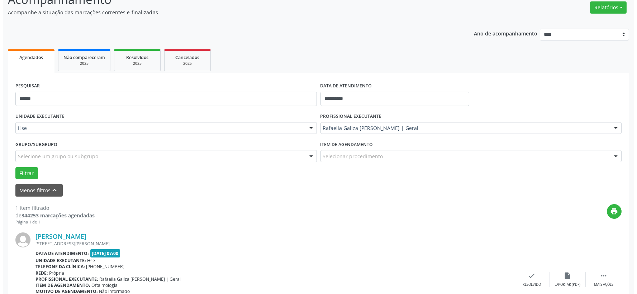
scroll to position [110, 0]
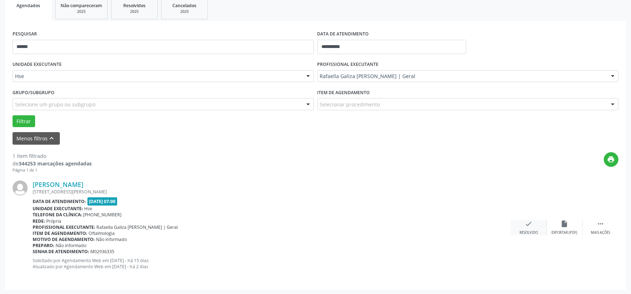
click at [528, 223] on icon "check" at bounding box center [529, 224] width 8 height 8
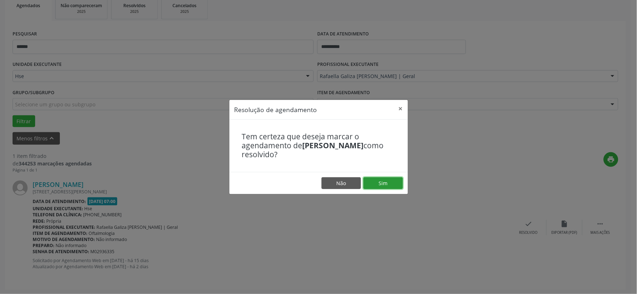
click at [402, 183] on button "Sim" at bounding box center [382, 183] width 39 height 12
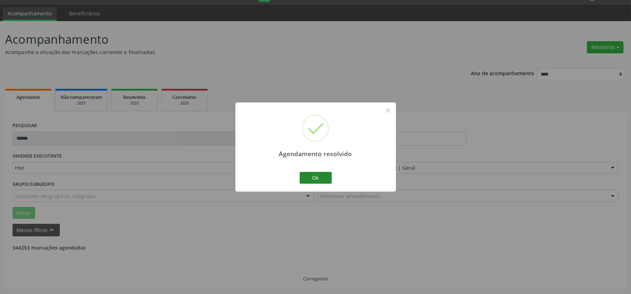
scroll to position [0, 0]
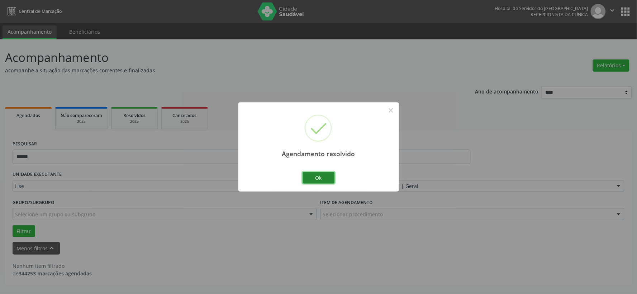
click at [320, 179] on button "Ok" at bounding box center [318, 178] width 32 height 12
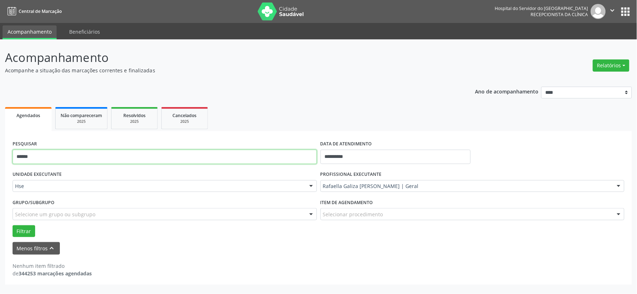
click at [175, 159] on input "******" at bounding box center [165, 157] width 304 height 14
click at [175, 158] on input "******" at bounding box center [165, 157] width 304 height 14
click at [13, 225] on button "Filtrar" at bounding box center [24, 231] width 23 height 12
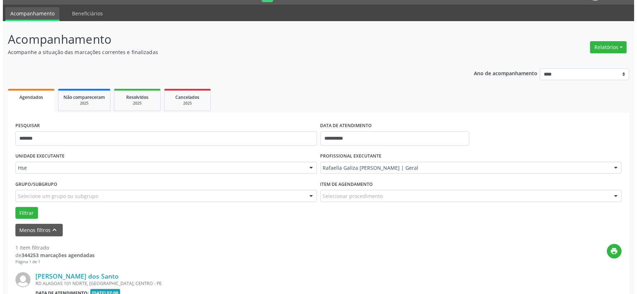
scroll to position [110, 0]
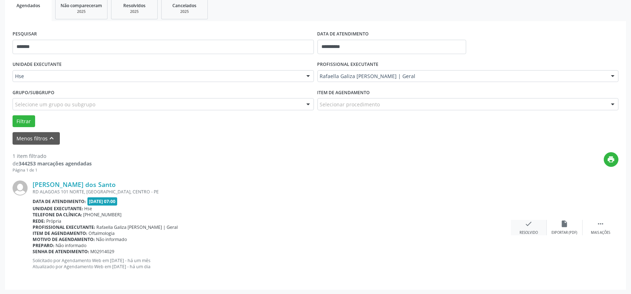
click at [533, 225] on div "check Resolvido" at bounding box center [529, 227] width 36 height 15
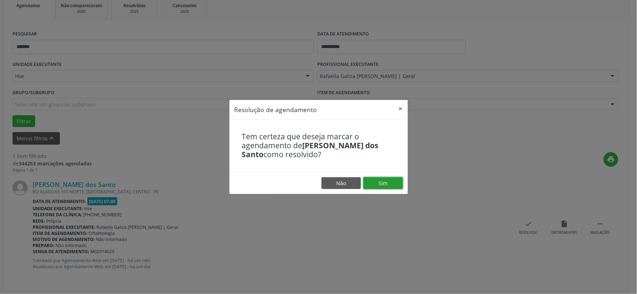
click at [372, 190] on button "Sim" at bounding box center [382, 183] width 39 height 12
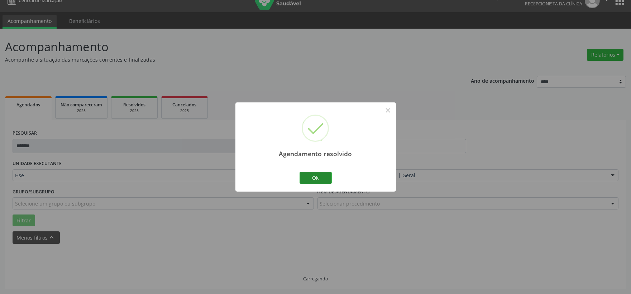
scroll to position [18, 0]
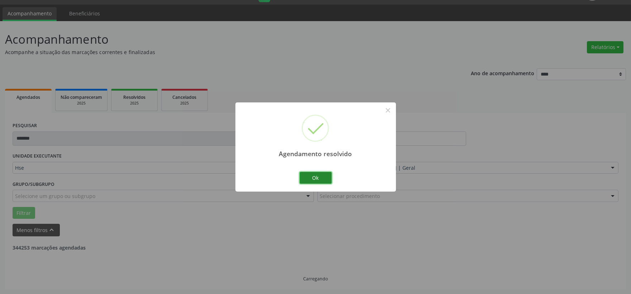
click at [309, 180] on button "Ok" at bounding box center [316, 178] width 32 height 12
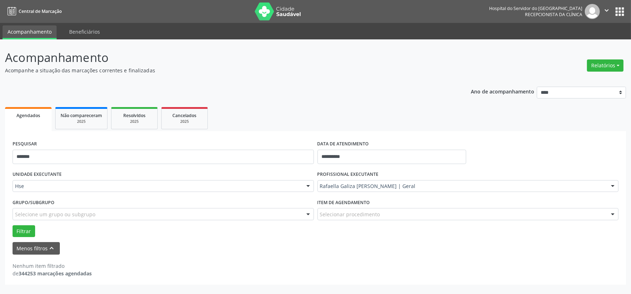
scroll to position [0, 0]
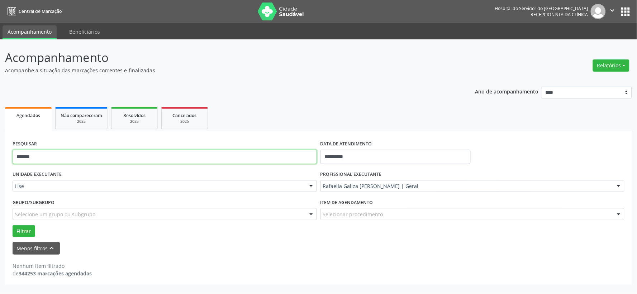
click at [233, 152] on input "*******" at bounding box center [165, 157] width 304 height 14
type input "*******"
click at [13, 225] on button "Filtrar" at bounding box center [24, 231] width 23 height 12
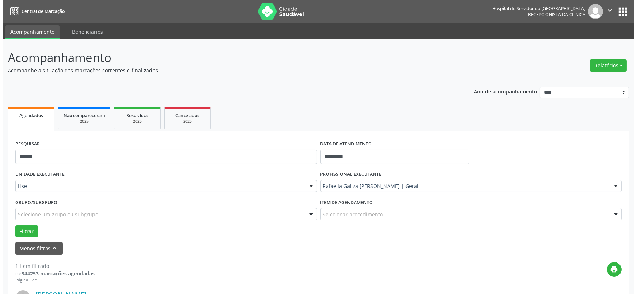
scroll to position [110, 0]
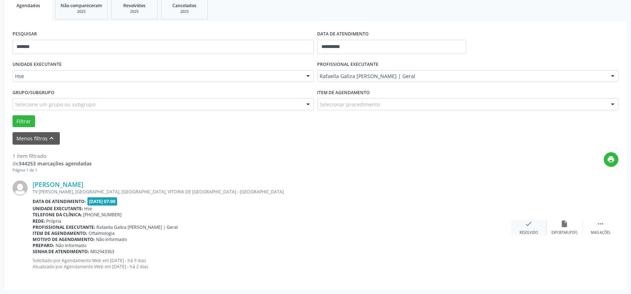
click at [526, 223] on icon "check" at bounding box center [529, 224] width 8 height 8
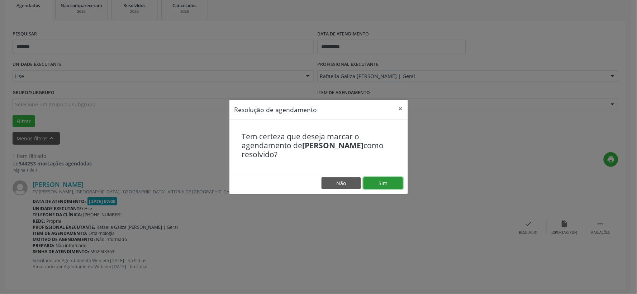
click at [396, 182] on button "Sim" at bounding box center [382, 183] width 39 height 12
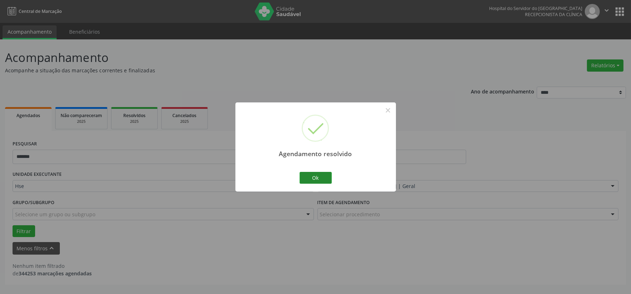
scroll to position [0, 0]
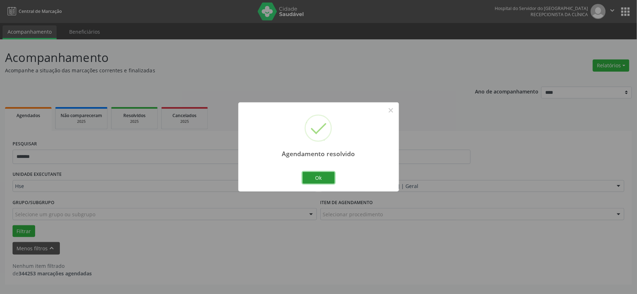
drag, startPoint x: 315, startPoint y: 176, endPoint x: 307, endPoint y: 173, distance: 9.1
click at [315, 176] on button "Ok" at bounding box center [318, 178] width 32 height 12
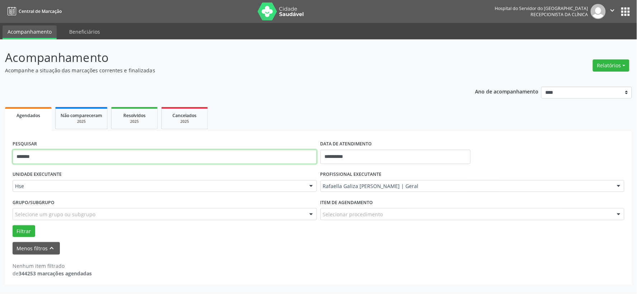
click at [209, 159] on input "*******" at bounding box center [165, 157] width 304 height 14
click at [208, 159] on input "*******" at bounding box center [165, 157] width 304 height 14
click at [207, 159] on input "*******" at bounding box center [165, 157] width 304 height 14
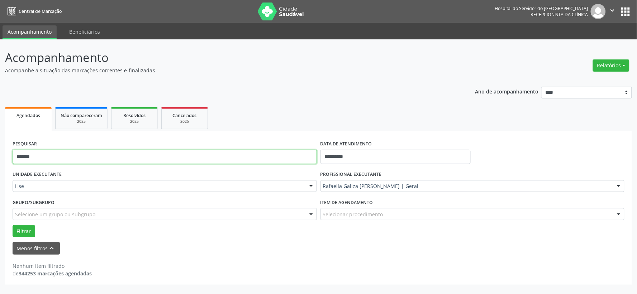
click at [207, 159] on input "*******" at bounding box center [165, 157] width 304 height 14
click at [13, 225] on button "Filtrar" at bounding box center [24, 231] width 23 height 12
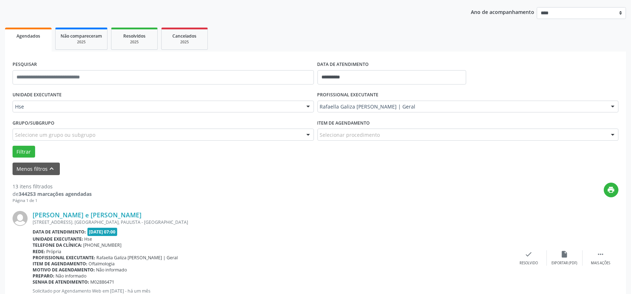
scroll to position [119, 0]
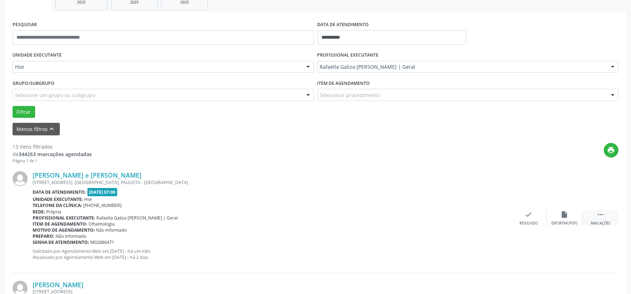
click at [600, 221] on div "Mais ações" at bounding box center [600, 223] width 19 height 5
click at [574, 217] on div "alarm_off Não compareceu" at bounding box center [565, 218] width 36 height 15
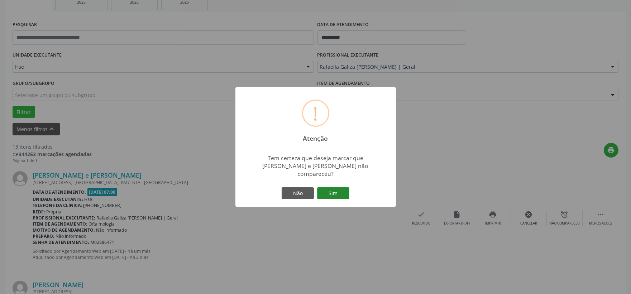
click at [332, 189] on button "Sim" at bounding box center [333, 193] width 32 height 12
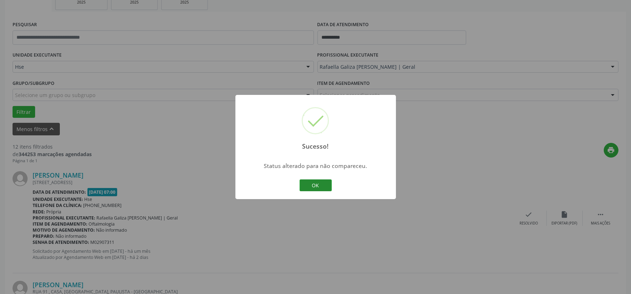
click at [313, 187] on button "OK" at bounding box center [316, 186] width 32 height 12
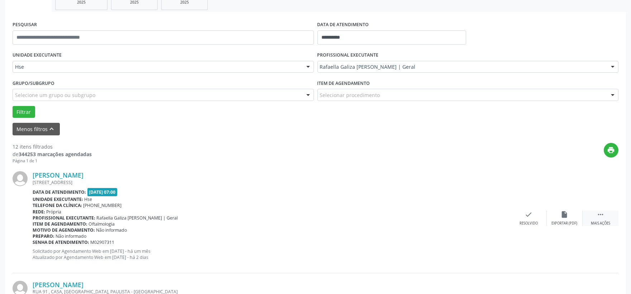
click at [612, 216] on div " Mais ações" at bounding box center [601, 218] width 36 height 15
click at [552, 219] on div "alarm_off Não compareceu" at bounding box center [565, 218] width 36 height 15
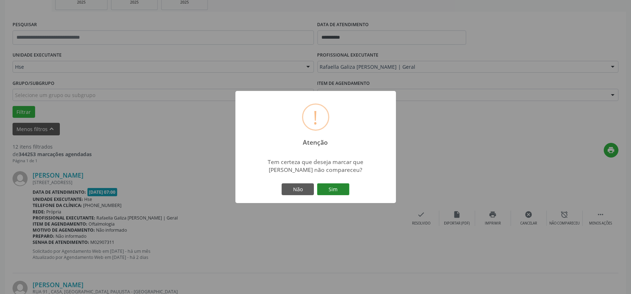
click at [329, 191] on button "Sim" at bounding box center [333, 189] width 32 height 12
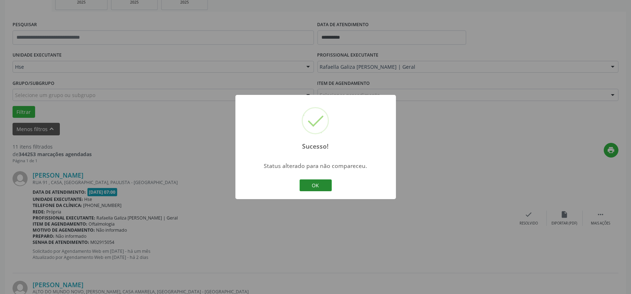
click at [306, 190] on button "OK" at bounding box center [316, 186] width 32 height 12
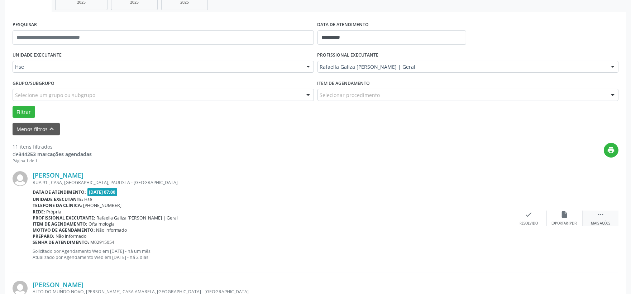
click at [599, 215] on icon "" at bounding box center [601, 215] width 8 height 8
click at [563, 211] on icon "alarm_off" at bounding box center [565, 215] width 8 height 8
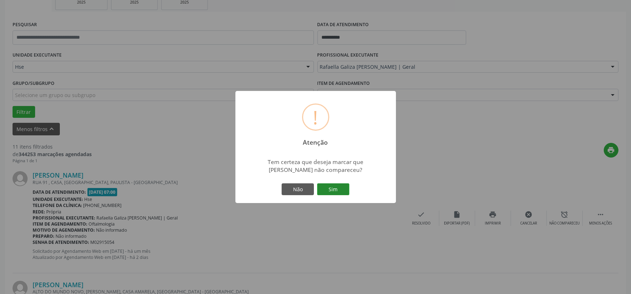
click at [332, 187] on button "Sim" at bounding box center [333, 189] width 32 height 12
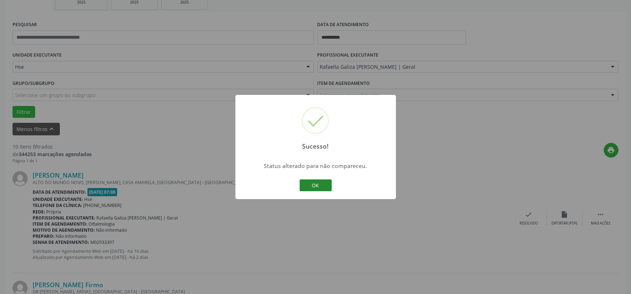
click at [314, 183] on button "OK" at bounding box center [316, 186] width 32 height 12
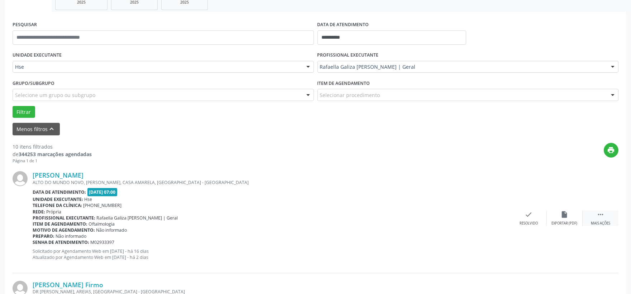
drag, startPoint x: 610, startPoint y: 216, endPoint x: 591, endPoint y: 219, distance: 19.2
click at [610, 216] on div " Mais ações" at bounding box center [601, 218] width 36 height 15
click at [559, 219] on div "alarm_off Não compareceu" at bounding box center [565, 218] width 36 height 15
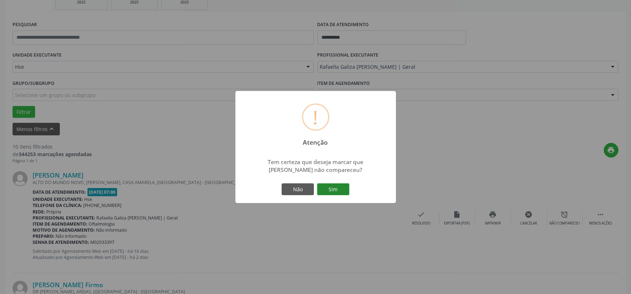
click at [338, 189] on button "Sim" at bounding box center [333, 189] width 32 height 12
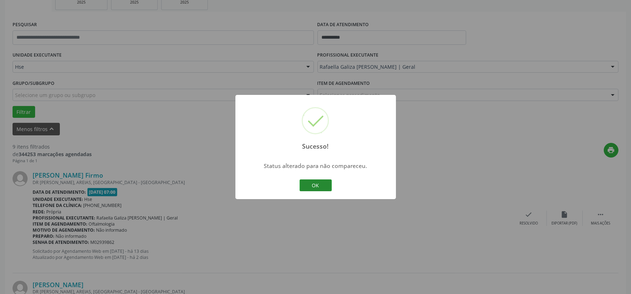
click at [312, 185] on button "OK" at bounding box center [316, 186] width 32 height 12
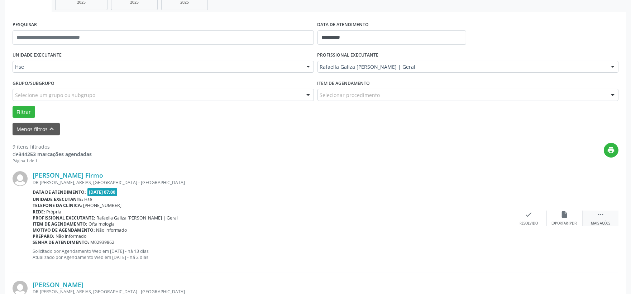
click at [598, 213] on icon "" at bounding box center [601, 215] width 8 height 8
click at [568, 216] on icon "alarm_off" at bounding box center [565, 215] width 8 height 8
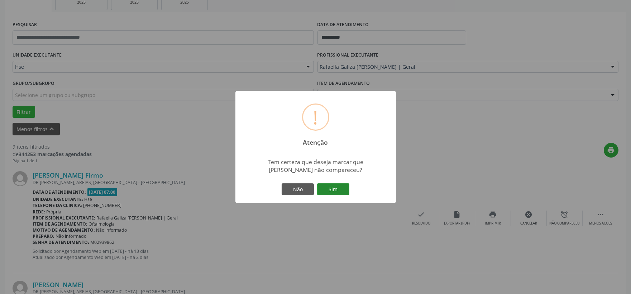
click at [339, 184] on button "Sim" at bounding box center [333, 189] width 32 height 12
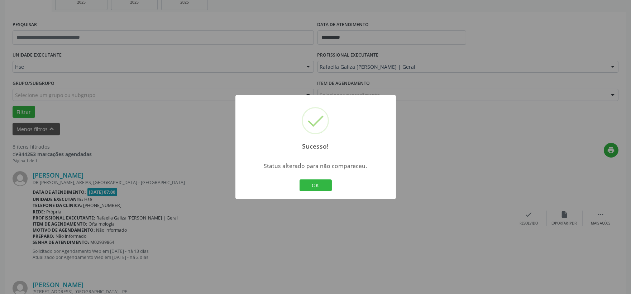
click at [314, 192] on div "OK Cancel" at bounding box center [315, 185] width 35 height 15
click at [315, 188] on button "OK" at bounding box center [316, 186] width 32 height 12
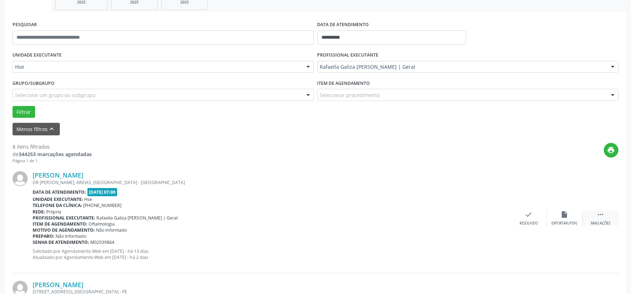
click at [609, 217] on div " Mais ações" at bounding box center [601, 218] width 36 height 15
click at [582, 217] on div "alarm_off Não compareceu" at bounding box center [565, 218] width 36 height 15
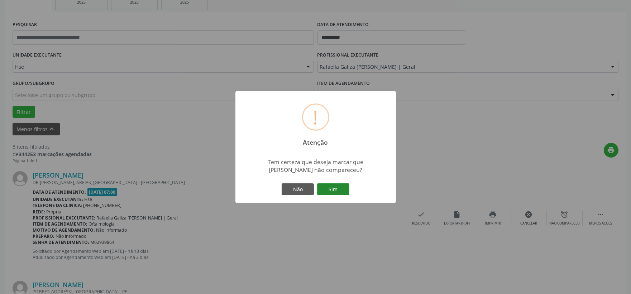
click at [343, 191] on button "Sim" at bounding box center [333, 189] width 32 height 12
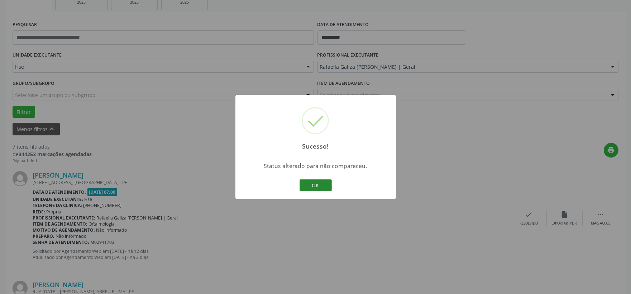
click at [309, 185] on button "OK" at bounding box center [316, 186] width 32 height 12
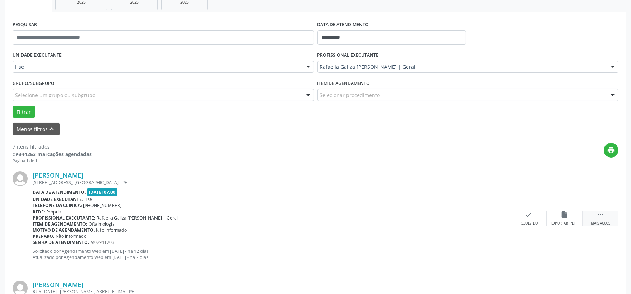
click at [606, 217] on div " Mais ações" at bounding box center [601, 218] width 36 height 15
click at [562, 217] on icon "alarm_off" at bounding box center [565, 215] width 8 height 8
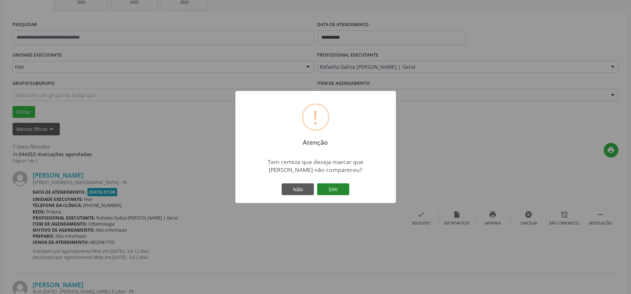
click at [327, 190] on button "Sim" at bounding box center [333, 189] width 32 height 12
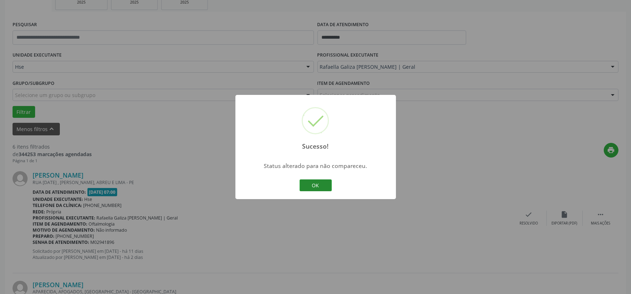
click at [320, 184] on button "OK" at bounding box center [316, 186] width 32 height 12
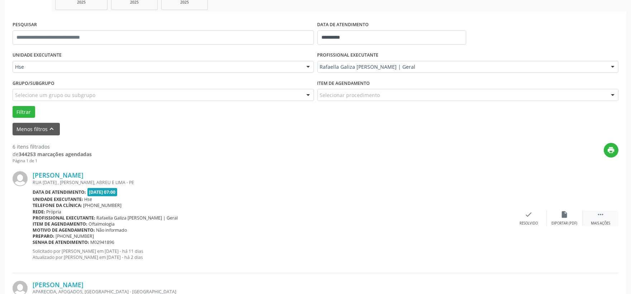
click at [595, 213] on div " Mais ações" at bounding box center [601, 218] width 36 height 15
click at [570, 214] on div "alarm_off Não compareceu" at bounding box center [565, 218] width 36 height 15
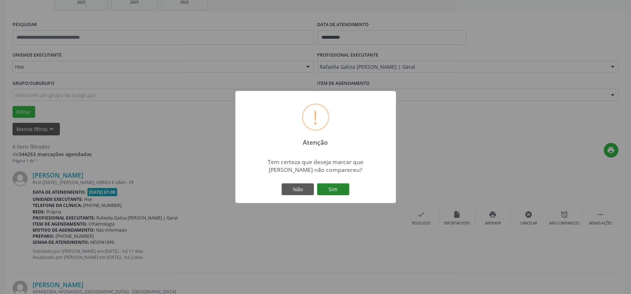
click at [347, 190] on button "Sim" at bounding box center [333, 189] width 32 height 12
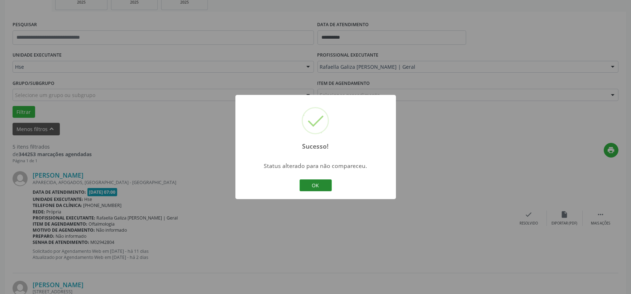
click at [326, 188] on button "OK" at bounding box center [316, 186] width 32 height 12
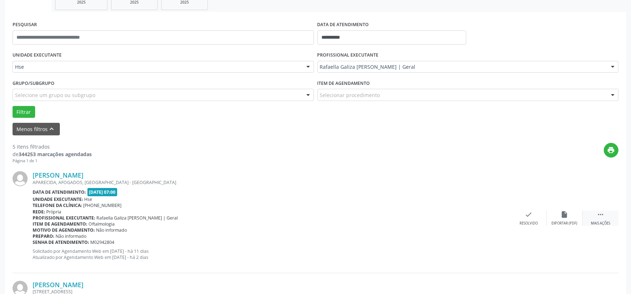
click at [605, 216] on div " Mais ações" at bounding box center [601, 218] width 36 height 15
click at [568, 216] on icon "alarm_off" at bounding box center [565, 215] width 8 height 8
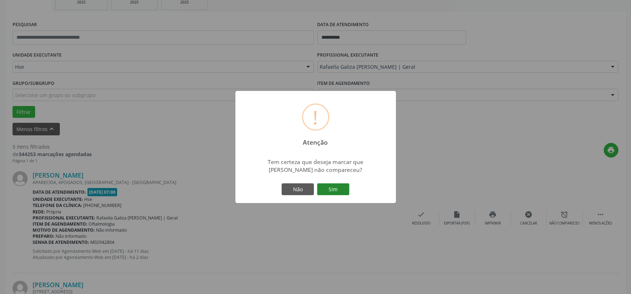
click at [341, 190] on button "Sim" at bounding box center [333, 189] width 32 height 12
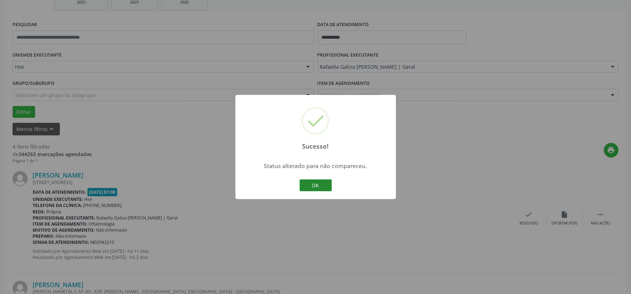
click at [318, 183] on button "OK" at bounding box center [316, 186] width 32 height 12
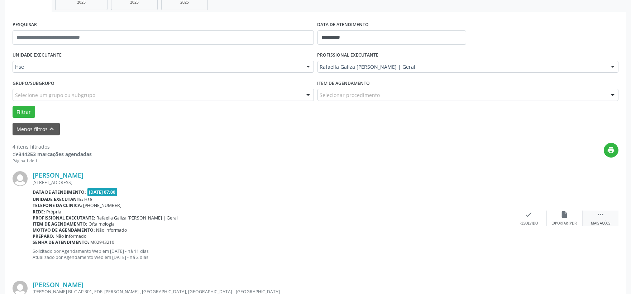
click at [601, 223] on div "Mais ações" at bounding box center [600, 223] width 19 height 5
click at [573, 218] on div "alarm_off Não compareceu" at bounding box center [565, 218] width 36 height 15
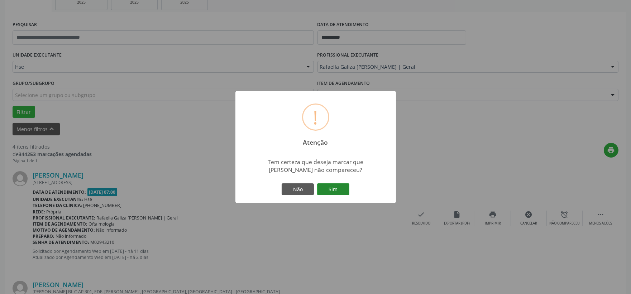
click at [343, 191] on button "Sim" at bounding box center [333, 189] width 32 height 12
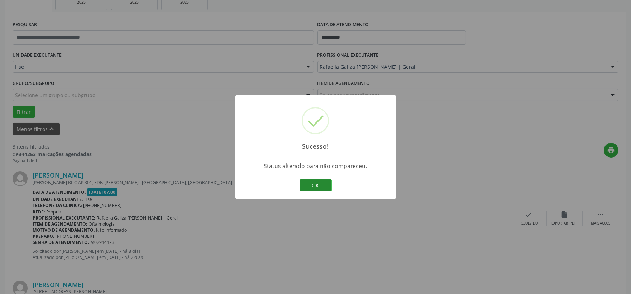
click at [317, 181] on button "OK" at bounding box center [316, 186] width 32 height 12
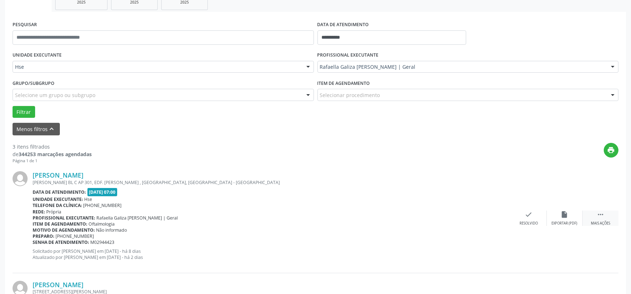
click at [597, 217] on icon "" at bounding box center [601, 215] width 8 height 8
click at [566, 219] on div "alarm_off Não compareceu" at bounding box center [565, 218] width 36 height 15
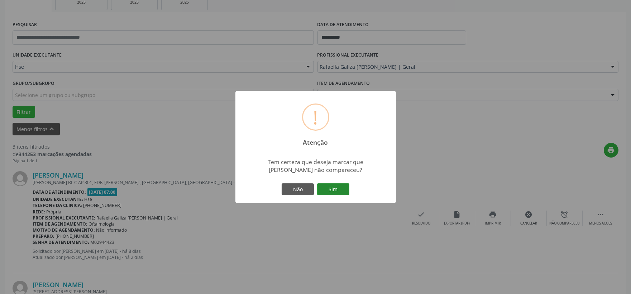
click at [327, 192] on button "Sim" at bounding box center [333, 189] width 32 height 12
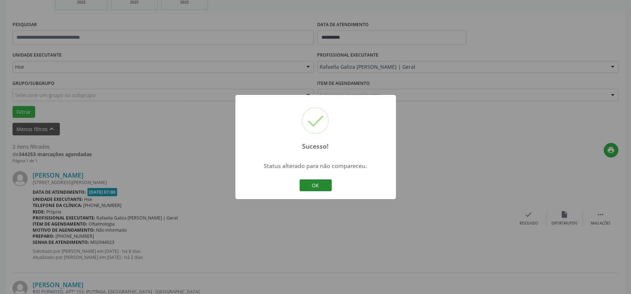
click at [307, 181] on button "OK" at bounding box center [316, 186] width 32 height 12
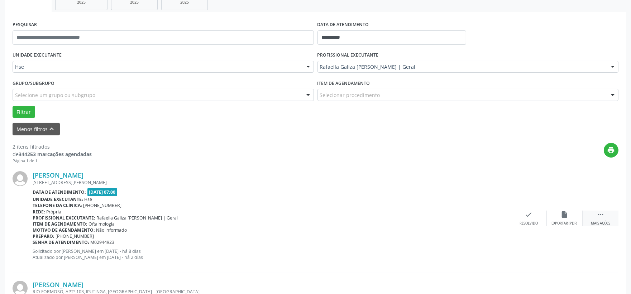
click at [596, 222] on div "Mais ações" at bounding box center [600, 223] width 19 height 5
click at [563, 214] on icon "alarm_off" at bounding box center [565, 215] width 8 height 8
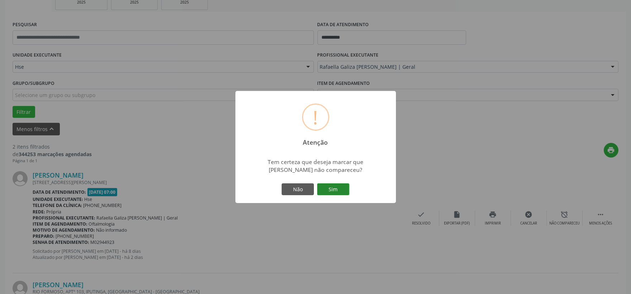
click at [324, 188] on button "Sim" at bounding box center [333, 189] width 32 height 12
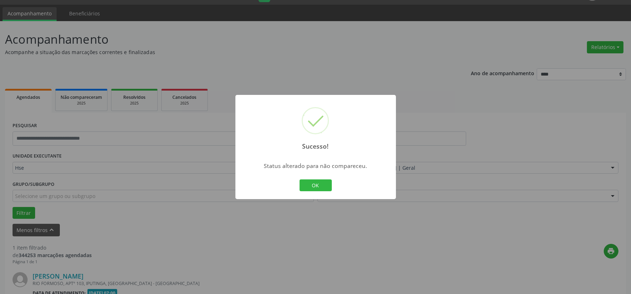
scroll to position [110, 0]
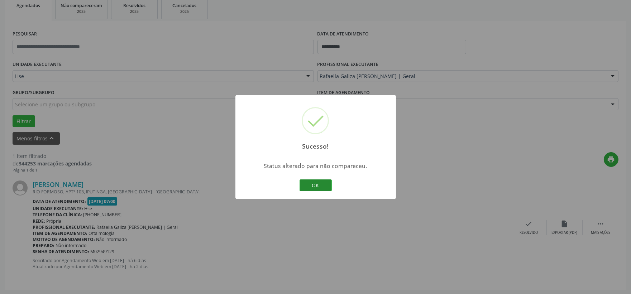
click at [320, 187] on button "OK" at bounding box center [316, 186] width 32 height 12
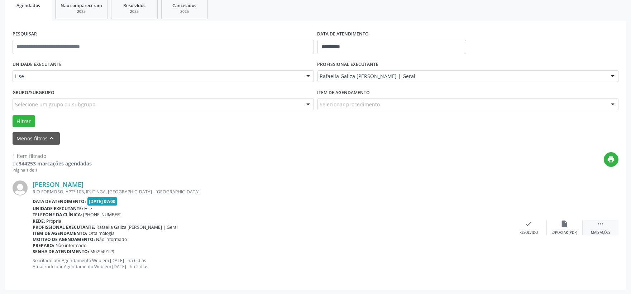
drag, startPoint x: 603, startPoint y: 227, endPoint x: 593, endPoint y: 228, distance: 9.7
click at [603, 227] on icon "" at bounding box center [601, 224] width 8 height 8
click at [569, 224] on div "alarm_off Não compareceu" at bounding box center [565, 227] width 36 height 15
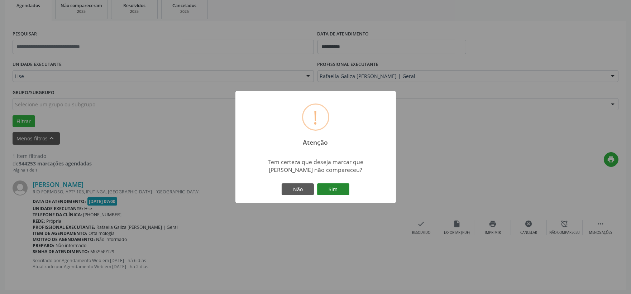
click at [340, 192] on button "Sim" at bounding box center [333, 189] width 32 height 12
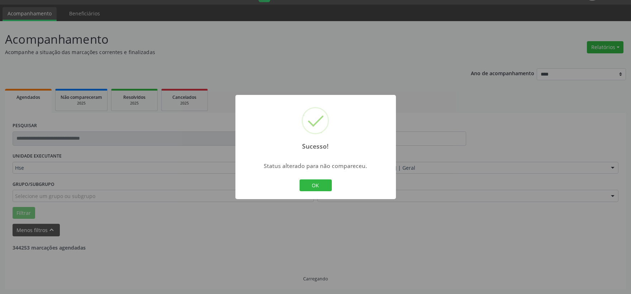
scroll to position [0, 0]
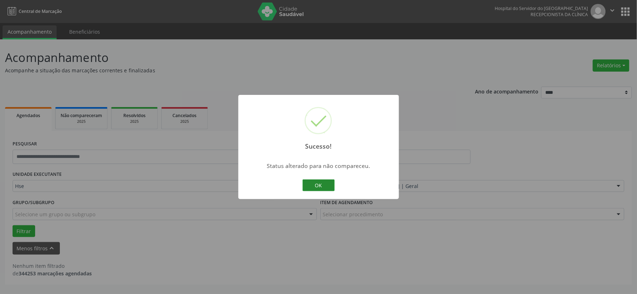
click at [311, 186] on button "OK" at bounding box center [318, 186] width 32 height 12
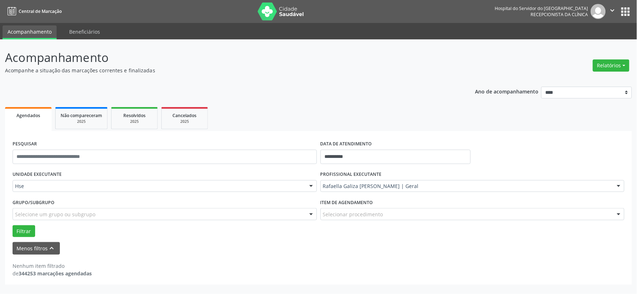
click at [342, 177] on label "PROFISSIONAL EXECUTANTE" at bounding box center [350, 174] width 61 height 11
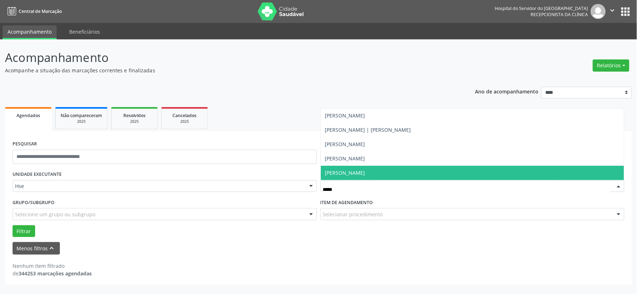
type input "******"
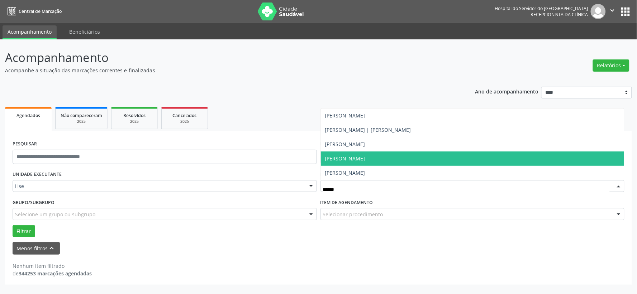
click at [363, 159] on span "[PERSON_NAME]" at bounding box center [345, 158] width 40 height 7
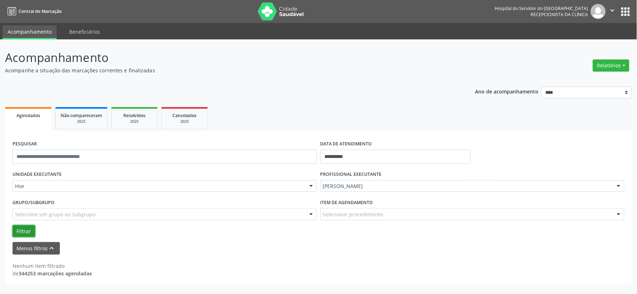
click at [16, 230] on button "Filtrar" at bounding box center [24, 231] width 23 height 12
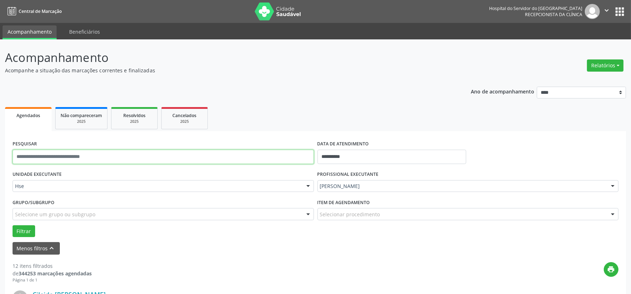
click at [58, 153] on input "text" at bounding box center [163, 157] width 301 height 14
click at [13, 225] on button "Filtrar" at bounding box center [24, 231] width 23 height 12
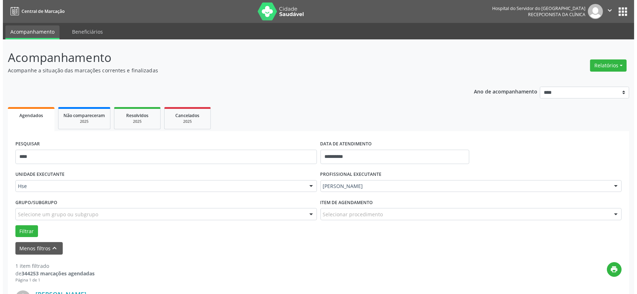
scroll to position [110, 0]
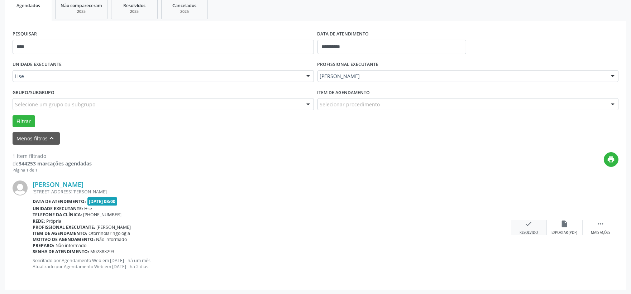
click at [535, 228] on div "check Resolvido" at bounding box center [529, 227] width 36 height 15
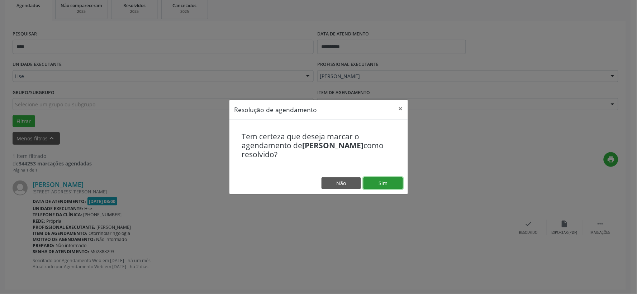
click at [381, 182] on button "Sim" at bounding box center [382, 183] width 39 height 12
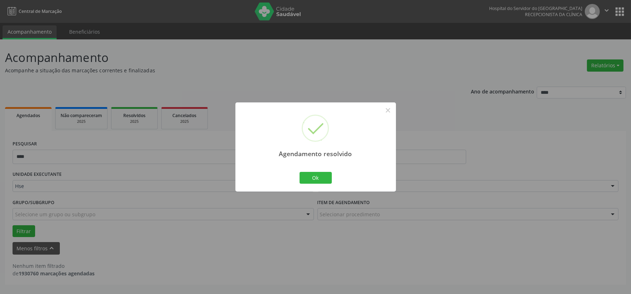
scroll to position [0, 0]
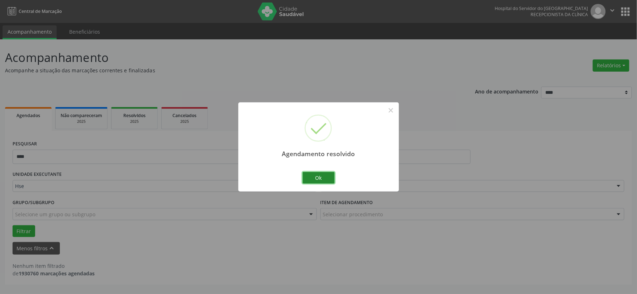
click at [323, 176] on button "Ok" at bounding box center [318, 178] width 32 height 12
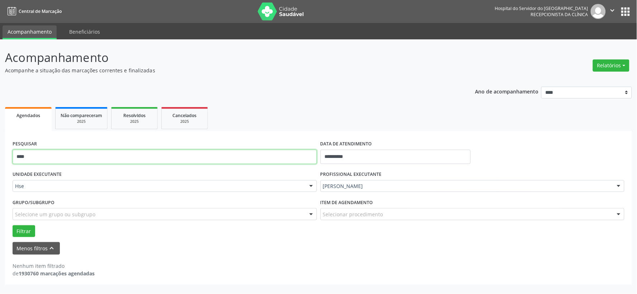
click at [260, 158] on input "****" at bounding box center [165, 157] width 304 height 14
click at [13, 225] on button "Filtrar" at bounding box center [24, 231] width 23 height 12
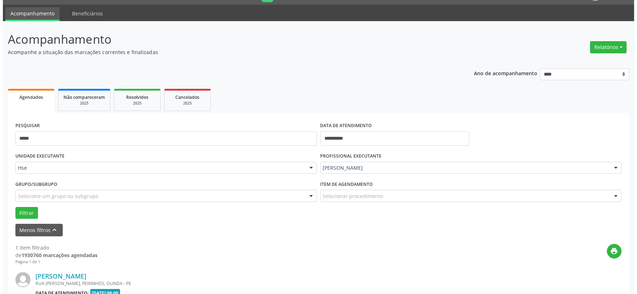
scroll to position [110, 0]
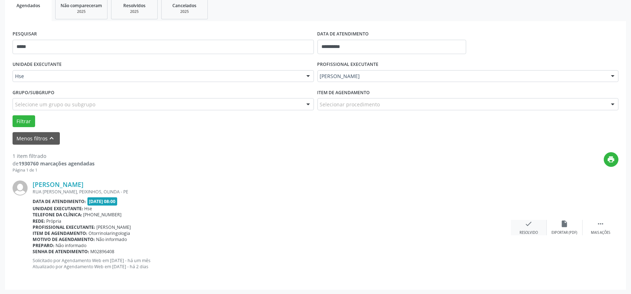
click at [533, 228] on div "check Resolvido" at bounding box center [529, 227] width 36 height 15
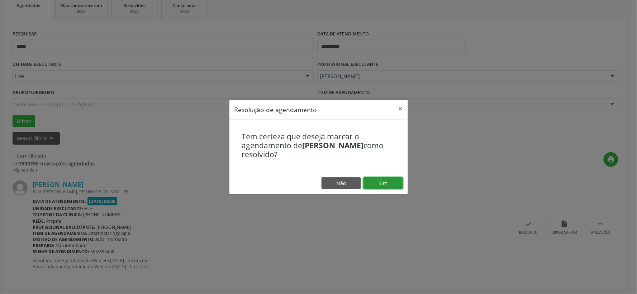
click at [380, 180] on button "Sim" at bounding box center [382, 183] width 39 height 12
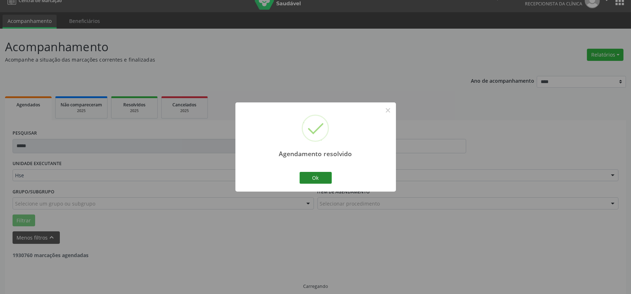
scroll to position [18, 0]
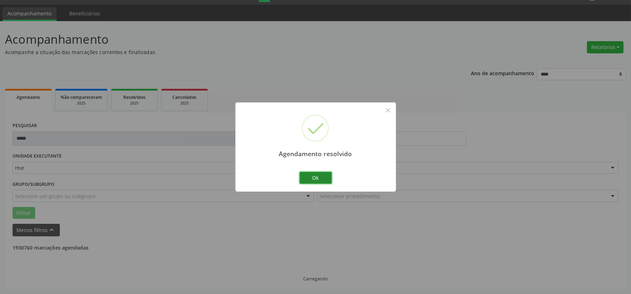
click at [318, 178] on button "Ok" at bounding box center [316, 178] width 32 height 12
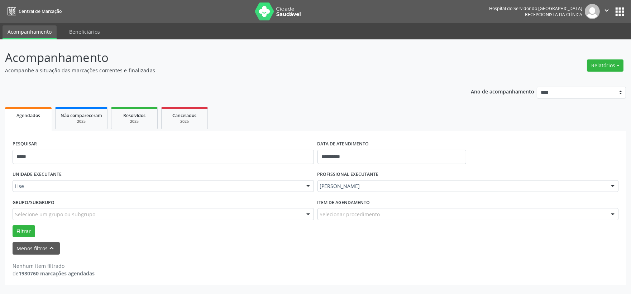
scroll to position [0, 0]
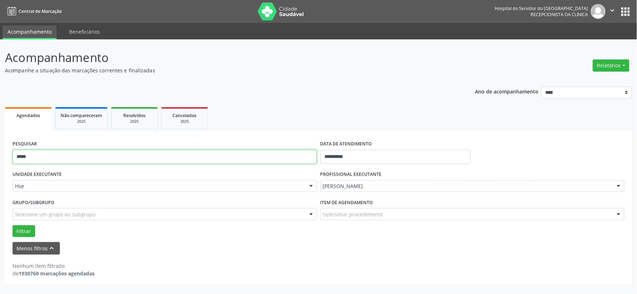
click at [233, 154] on input "*****" at bounding box center [165, 157] width 304 height 14
click at [13, 225] on button "Filtrar" at bounding box center [24, 231] width 23 height 12
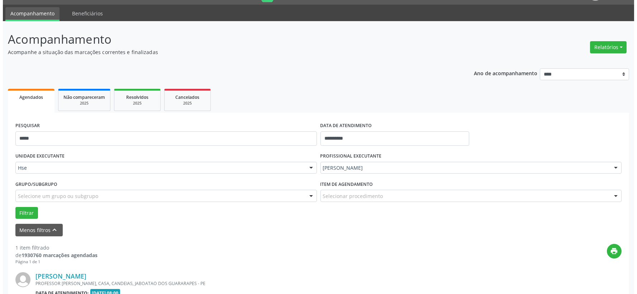
scroll to position [110, 0]
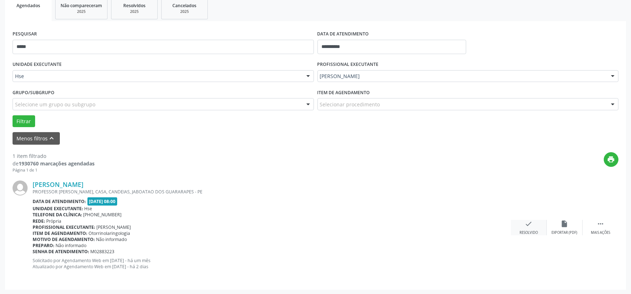
click at [545, 230] on div "check Resolvido" at bounding box center [529, 227] width 36 height 15
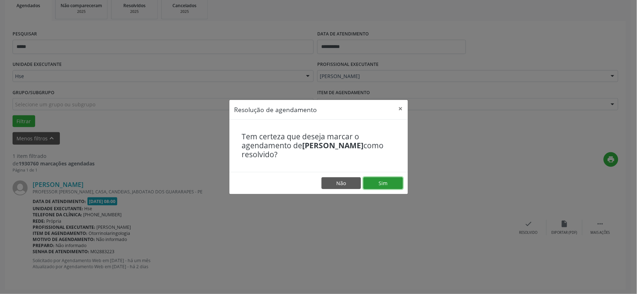
click at [392, 183] on button "Sim" at bounding box center [382, 183] width 39 height 12
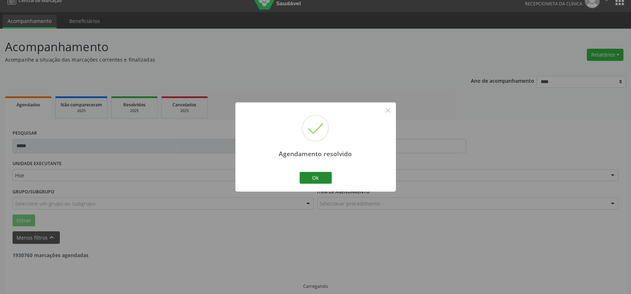
scroll to position [18, 0]
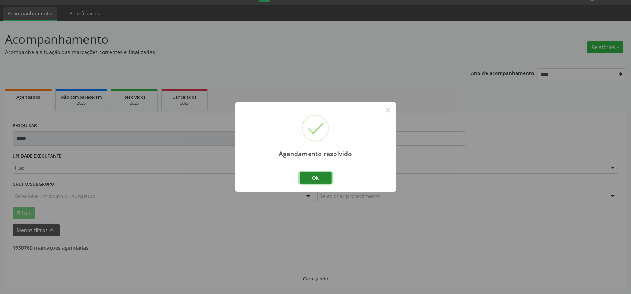
click at [320, 178] on button "Ok" at bounding box center [316, 178] width 32 height 12
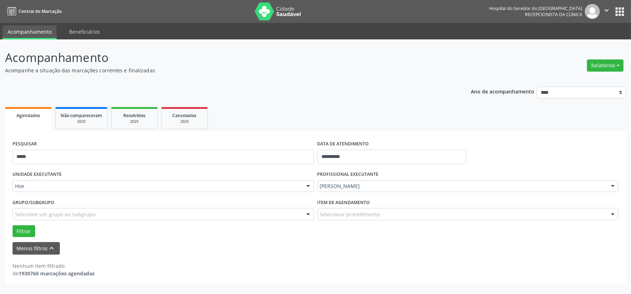
scroll to position [0, 0]
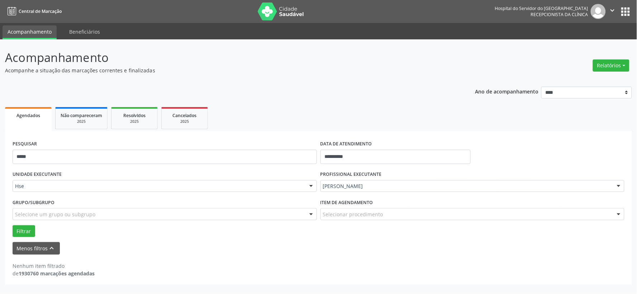
click at [133, 140] on div "PESQUISAR *****" at bounding box center [165, 154] width 308 height 30
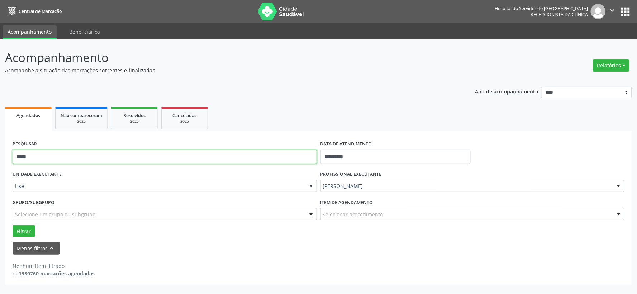
click at [124, 156] on input "*****" at bounding box center [165, 157] width 304 height 14
click at [125, 157] on input "*****" at bounding box center [165, 157] width 304 height 14
type input "*"
click at [13, 225] on button "Filtrar" at bounding box center [24, 231] width 23 height 12
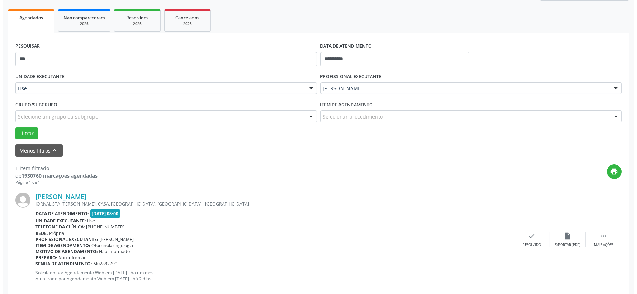
scroll to position [110, 0]
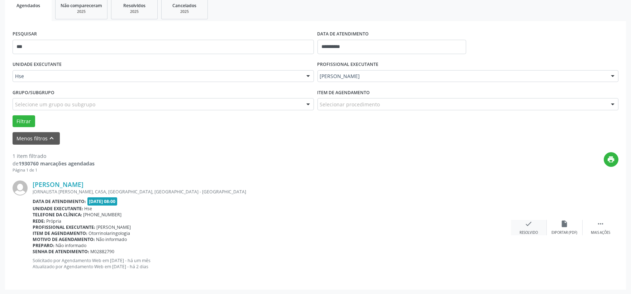
click at [525, 226] on div "check Resolvido" at bounding box center [529, 227] width 36 height 15
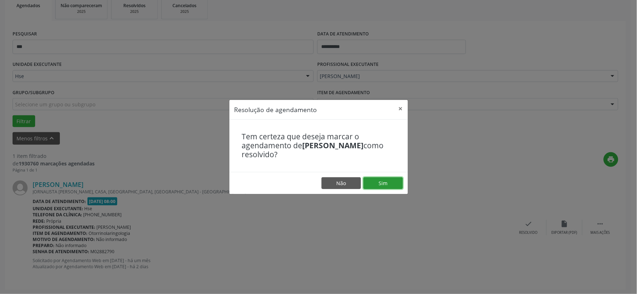
click at [397, 181] on button "Sim" at bounding box center [382, 183] width 39 height 12
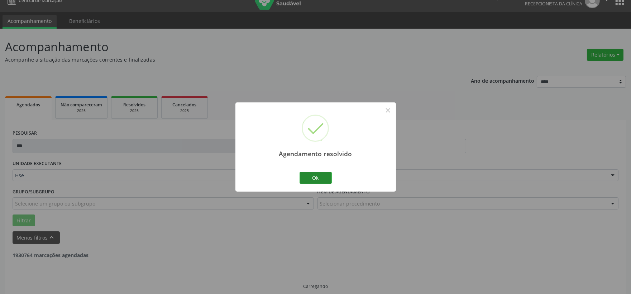
scroll to position [18, 0]
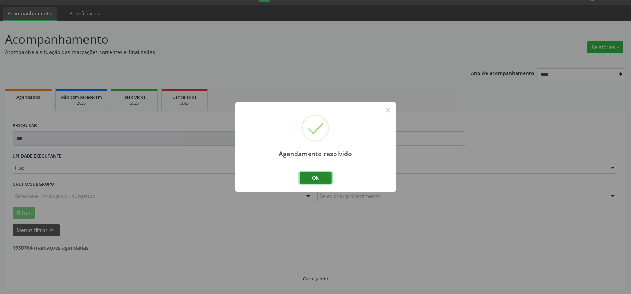
click at [315, 180] on button "Ok" at bounding box center [316, 178] width 32 height 12
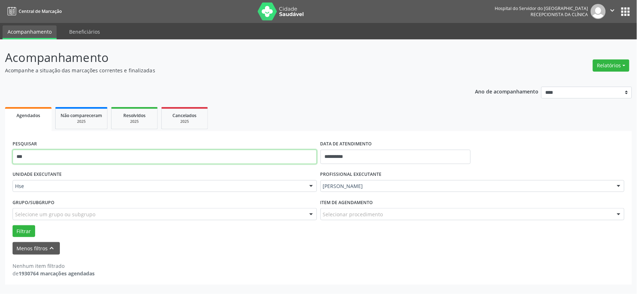
click at [188, 155] on input "***" at bounding box center [165, 157] width 304 height 14
click at [13, 225] on button "Filtrar" at bounding box center [24, 231] width 23 height 12
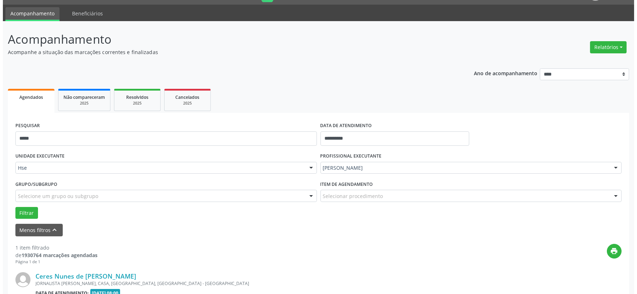
scroll to position [110, 0]
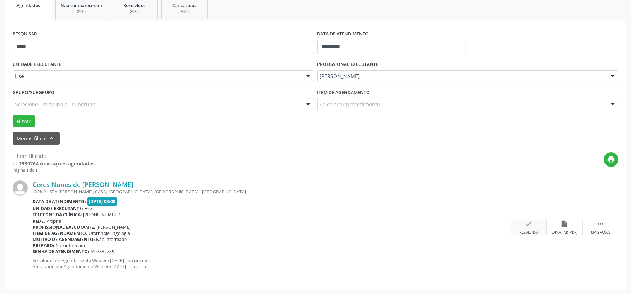
click at [526, 231] on div "Resolvido" at bounding box center [529, 232] width 18 height 5
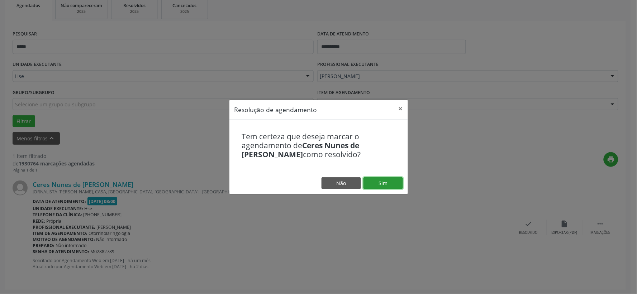
click at [391, 185] on button "Sim" at bounding box center [382, 183] width 39 height 12
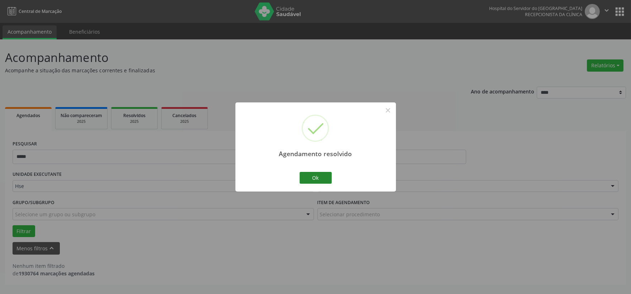
scroll to position [0, 0]
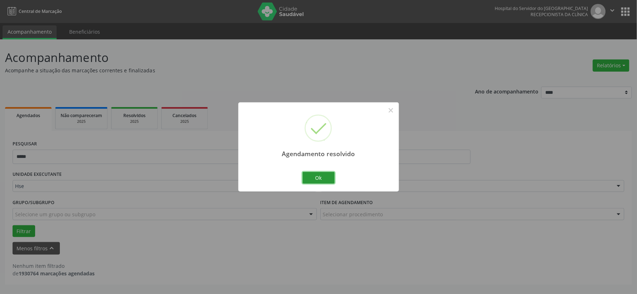
drag, startPoint x: 317, startPoint y: 178, endPoint x: 275, endPoint y: 177, distance: 41.6
click at [317, 178] on button "Ok" at bounding box center [318, 178] width 32 height 12
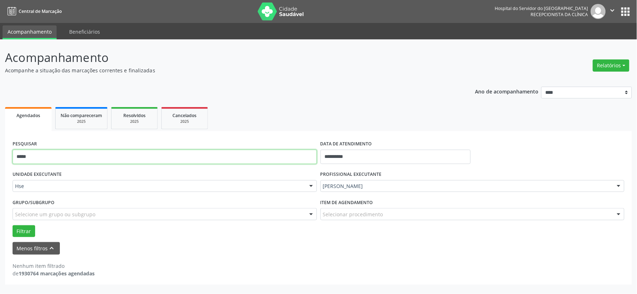
click at [192, 158] on input "*****" at bounding box center [165, 157] width 304 height 14
type input "****"
click at [13, 225] on button "Filtrar" at bounding box center [24, 231] width 23 height 12
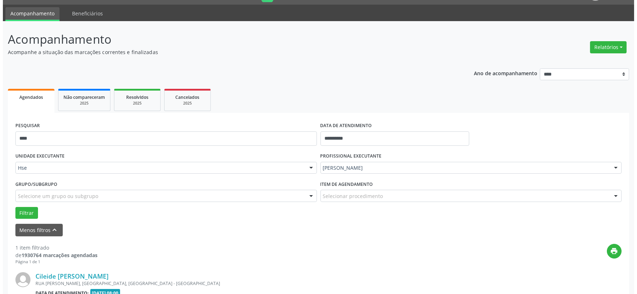
scroll to position [110, 0]
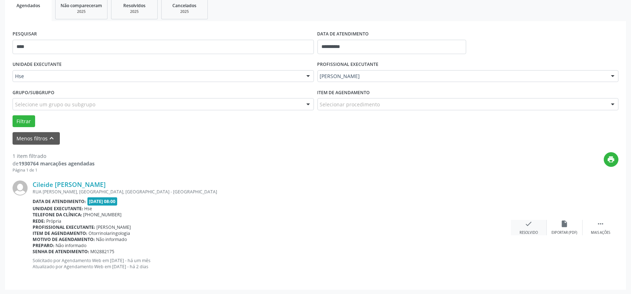
click at [531, 223] on icon "check" at bounding box center [529, 224] width 8 height 8
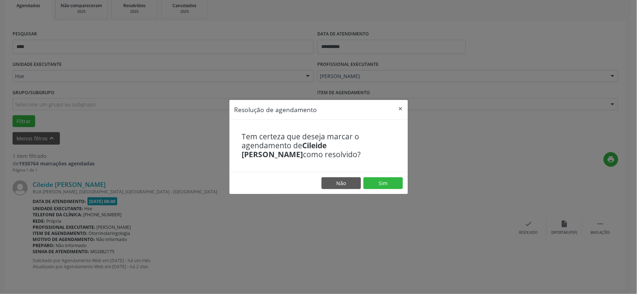
click at [370, 176] on footer "Não Sim" at bounding box center [318, 183] width 178 height 23
click at [381, 183] on button "Sim" at bounding box center [382, 183] width 39 height 12
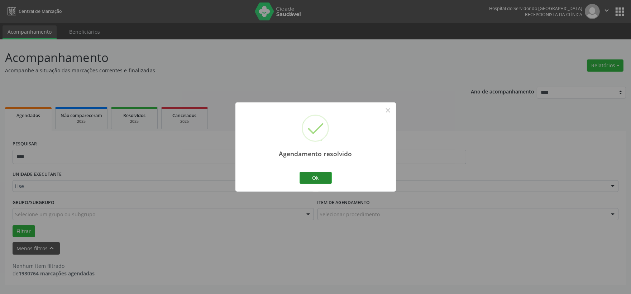
scroll to position [0, 0]
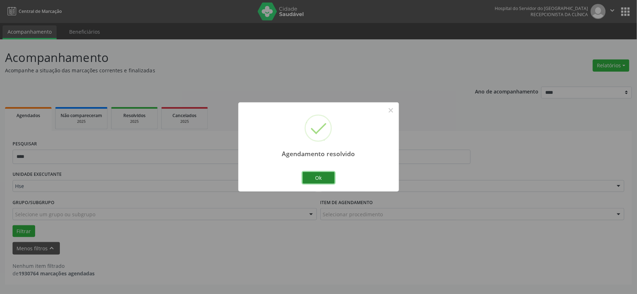
click at [320, 178] on button "Ok" at bounding box center [318, 178] width 32 height 12
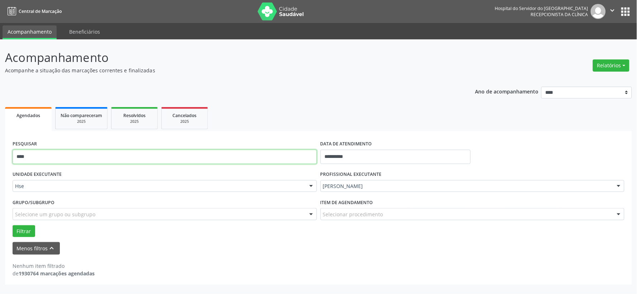
click at [102, 152] on input "****" at bounding box center [165, 157] width 304 height 14
click at [13, 225] on button "Filtrar" at bounding box center [24, 231] width 23 height 12
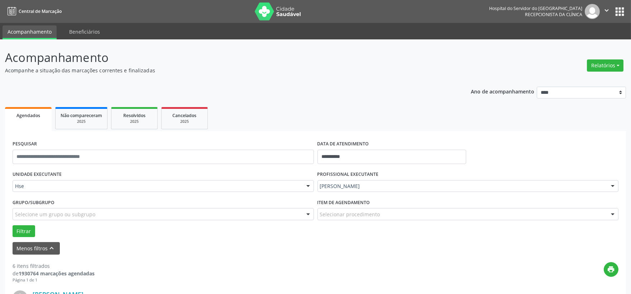
scroll to position [119, 0]
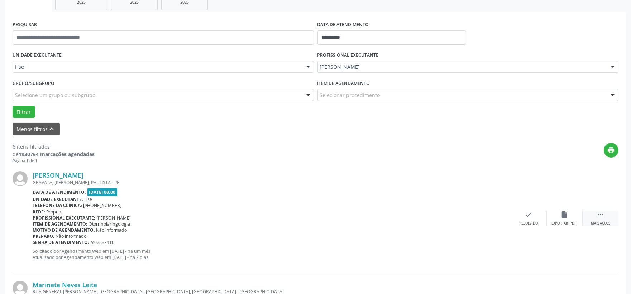
drag, startPoint x: 596, startPoint y: 219, endPoint x: 590, endPoint y: 217, distance: 6.8
click at [596, 219] on div " Mais ações" at bounding box center [601, 218] width 36 height 15
click at [566, 213] on icon "alarm_off" at bounding box center [565, 215] width 8 height 8
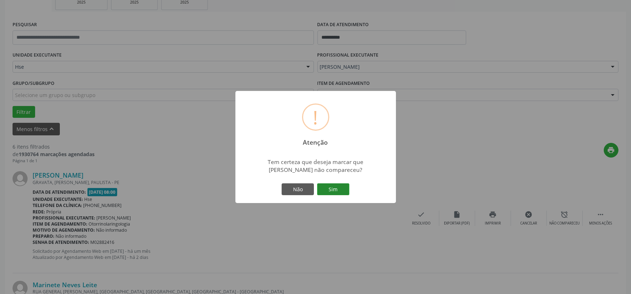
click at [342, 189] on button "Sim" at bounding box center [333, 189] width 32 height 12
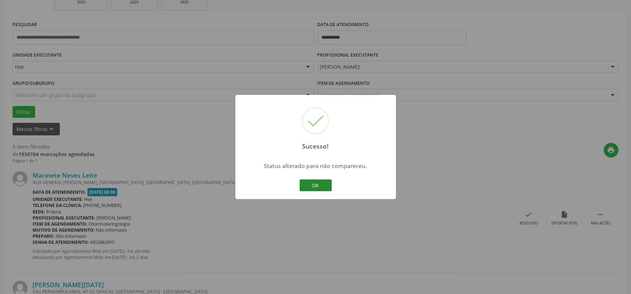
click at [313, 187] on button "OK" at bounding box center [316, 186] width 32 height 12
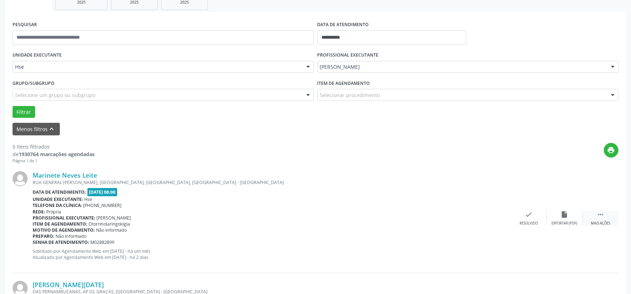
click at [600, 215] on icon "" at bounding box center [601, 215] width 8 height 8
click at [567, 219] on div "alarm_off Não compareceu" at bounding box center [565, 218] width 36 height 15
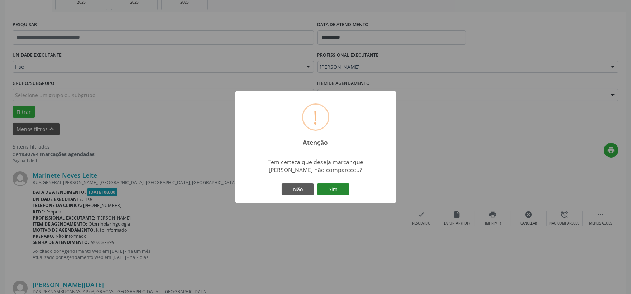
click at [334, 194] on button "Sim" at bounding box center [333, 189] width 32 height 12
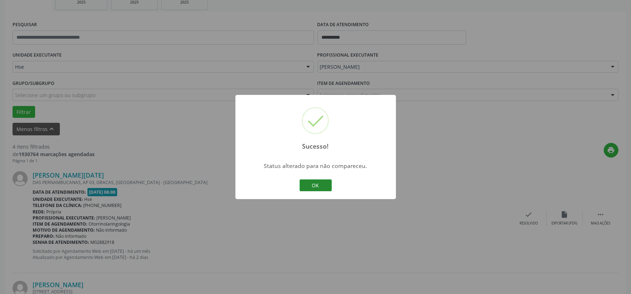
click at [328, 185] on button "OK" at bounding box center [316, 186] width 32 height 12
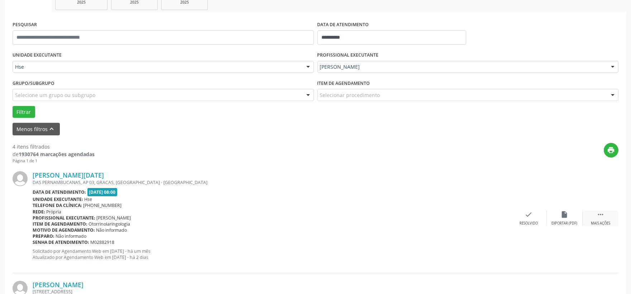
click at [604, 218] on icon "" at bounding box center [601, 215] width 8 height 8
click at [562, 217] on icon "alarm_off" at bounding box center [565, 215] width 8 height 8
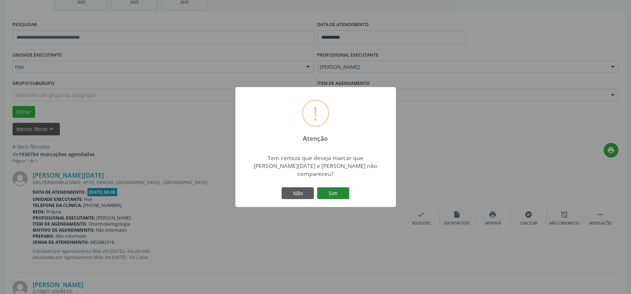
click at [326, 187] on button "Sim" at bounding box center [333, 193] width 32 height 12
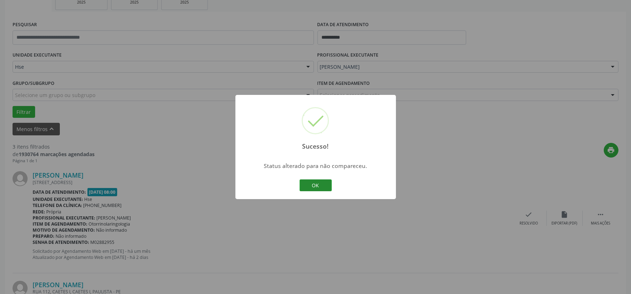
click at [312, 183] on button "OK" at bounding box center [316, 186] width 32 height 12
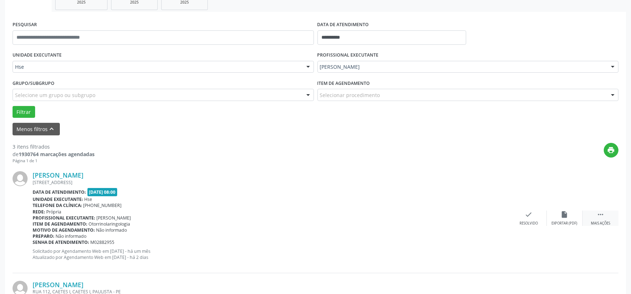
drag, startPoint x: 608, startPoint y: 219, endPoint x: 591, endPoint y: 219, distance: 17.6
click at [608, 219] on div " Mais ações" at bounding box center [601, 218] width 36 height 15
click at [548, 211] on div "alarm_off Não compareceu" at bounding box center [565, 218] width 36 height 15
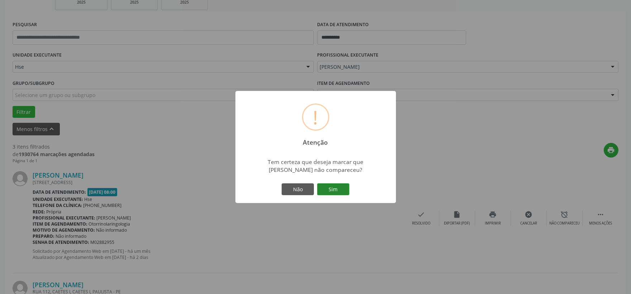
click at [341, 187] on button "Sim" at bounding box center [333, 189] width 32 height 12
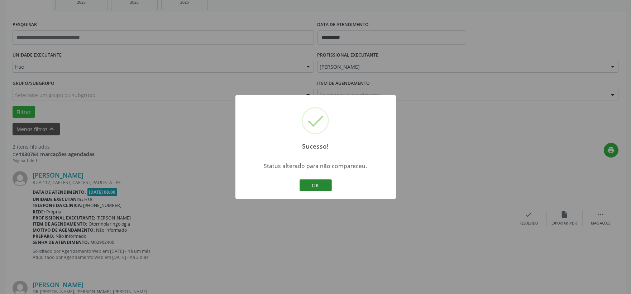
click at [312, 182] on button "OK" at bounding box center [316, 186] width 32 height 12
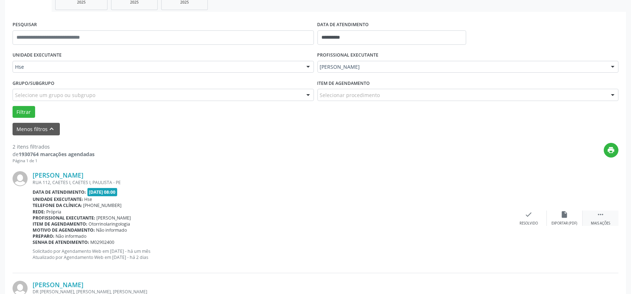
click at [590, 221] on div " Mais ações" at bounding box center [601, 218] width 36 height 15
click at [569, 218] on div "alarm_off Não compareceu" at bounding box center [565, 218] width 36 height 15
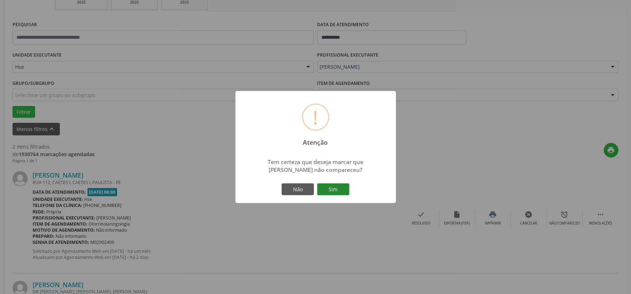
click at [338, 191] on button "Sim" at bounding box center [333, 189] width 32 height 12
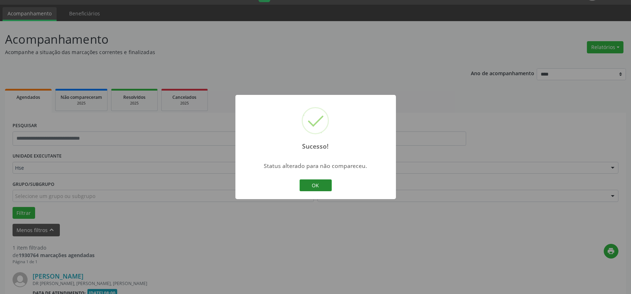
scroll to position [110, 0]
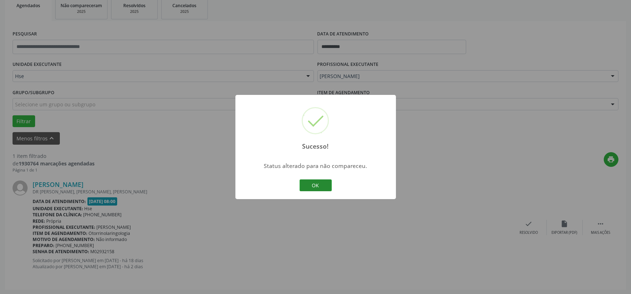
click at [310, 183] on button "OK" at bounding box center [316, 186] width 32 height 12
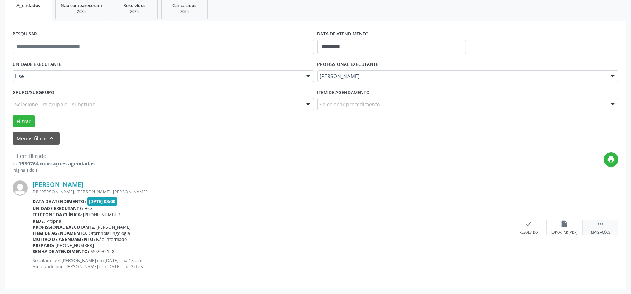
click at [600, 223] on icon "" at bounding box center [601, 224] width 8 height 8
click at [560, 221] on div "alarm_off Não compareceu" at bounding box center [565, 227] width 36 height 15
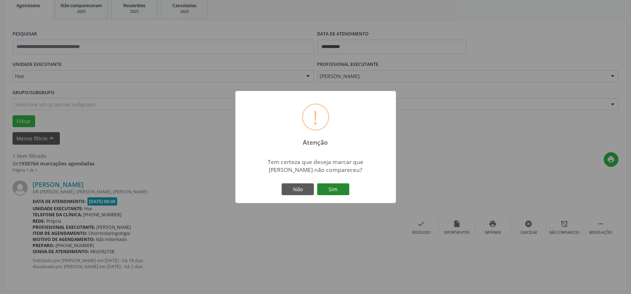
click at [330, 189] on button "Sim" at bounding box center [333, 189] width 32 height 12
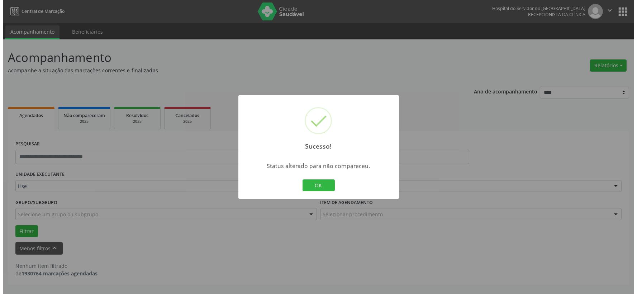
scroll to position [0, 0]
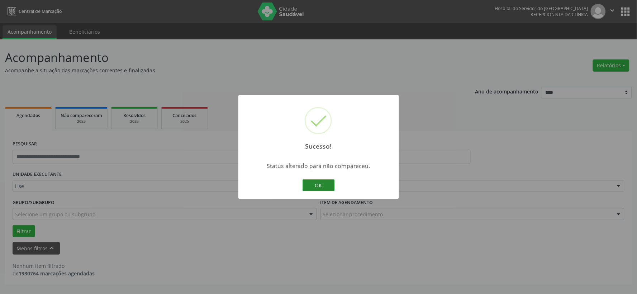
click at [323, 181] on button "OK" at bounding box center [318, 186] width 32 height 12
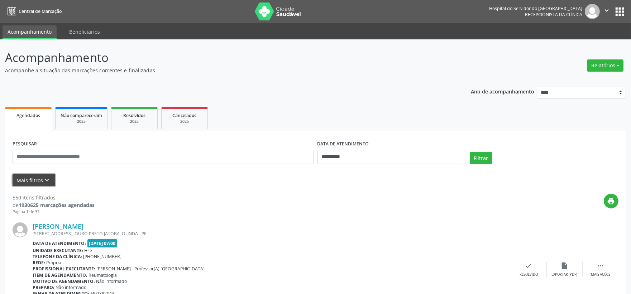
click at [34, 174] on button "Mais filtros keyboard_arrow_down" at bounding box center [34, 180] width 43 height 13
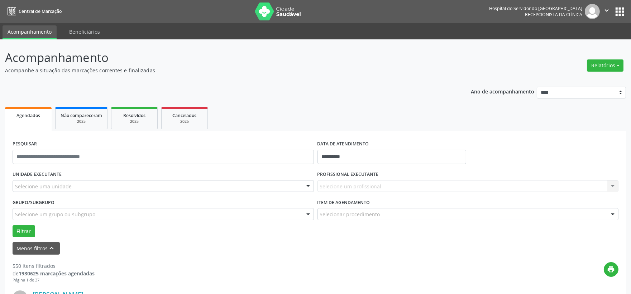
click at [32, 181] on div "Selecione uma unidade" at bounding box center [163, 186] width 301 height 12
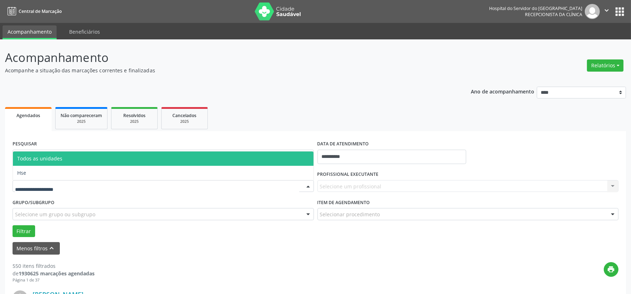
click at [18, 180] on div at bounding box center [163, 186] width 301 height 12
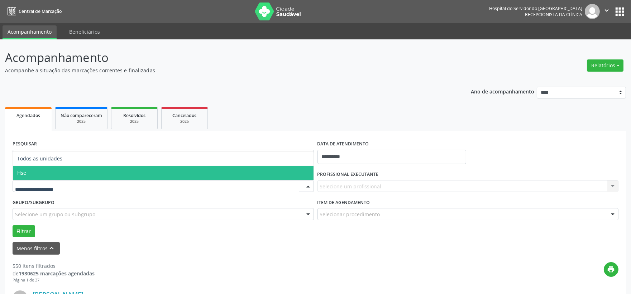
click at [25, 173] on span "Hse" at bounding box center [21, 173] width 9 height 7
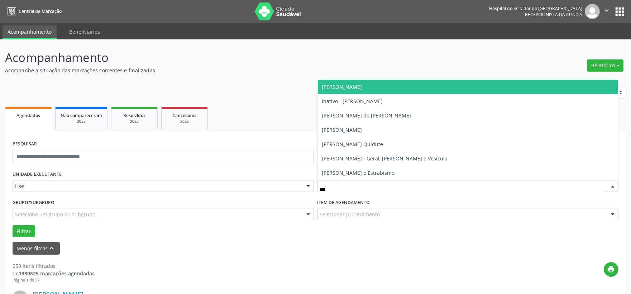
type input "****"
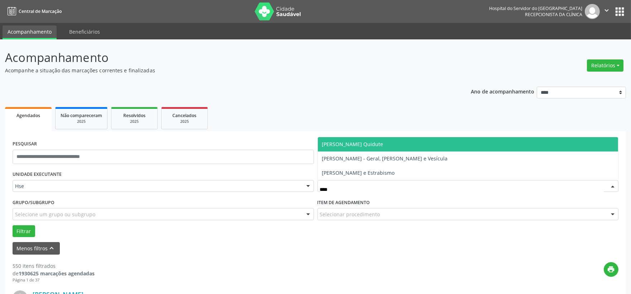
click at [365, 142] on span "[PERSON_NAME] Quidute" at bounding box center [352, 144] width 61 height 7
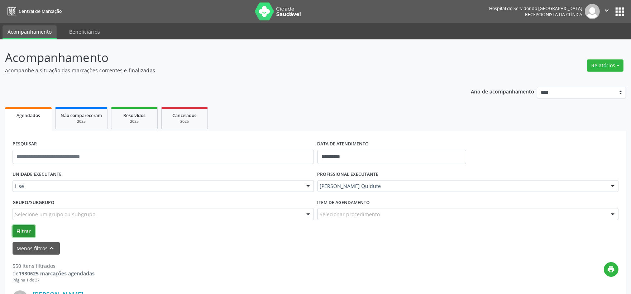
click at [27, 234] on button "Filtrar" at bounding box center [24, 231] width 23 height 12
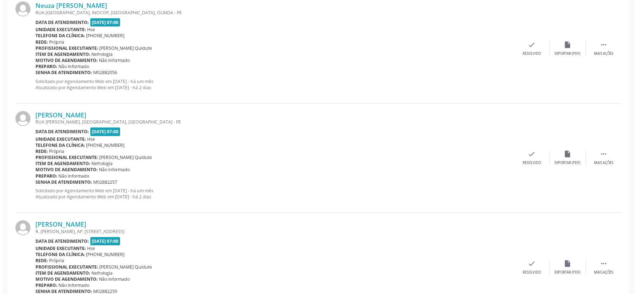
scroll to position [210, 0]
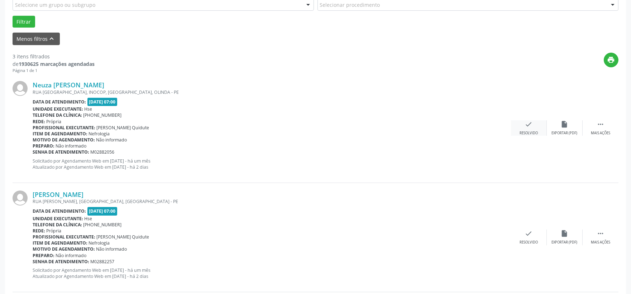
click at [526, 123] on icon "check" at bounding box center [529, 124] width 8 height 8
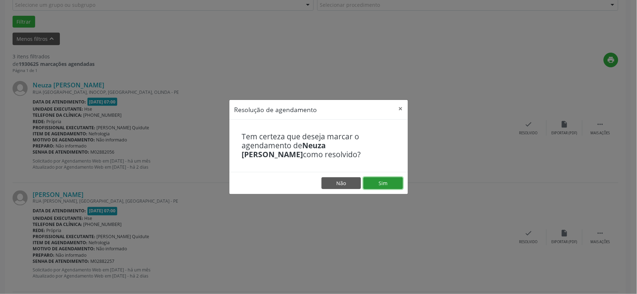
click at [392, 178] on button "Sim" at bounding box center [382, 183] width 39 height 12
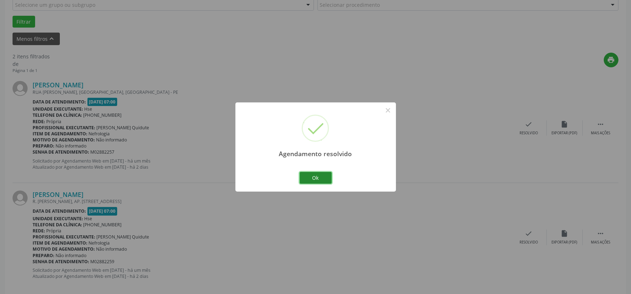
click at [321, 180] on button "Ok" at bounding box center [316, 178] width 32 height 12
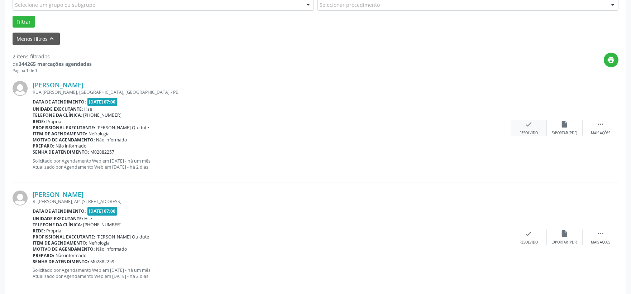
click at [519, 125] on div "check Resolvido" at bounding box center [529, 127] width 36 height 15
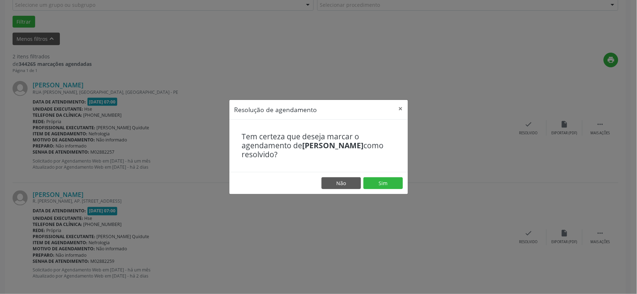
click at [389, 176] on footer "Não Sim" at bounding box center [318, 183] width 178 height 23
click at [381, 181] on button "Sim" at bounding box center [382, 183] width 39 height 12
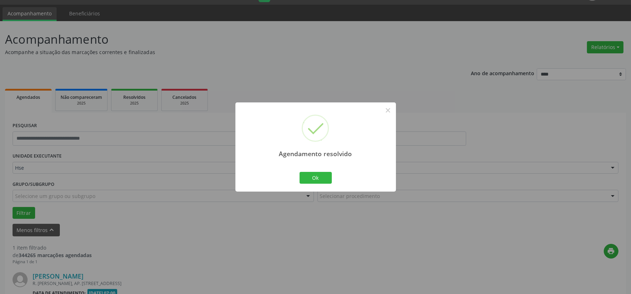
scroll to position [110, 0]
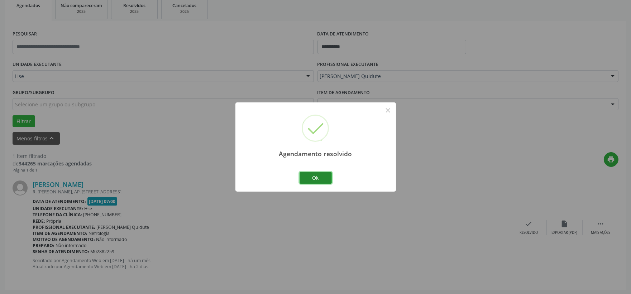
click at [324, 177] on button "Ok" at bounding box center [316, 178] width 32 height 12
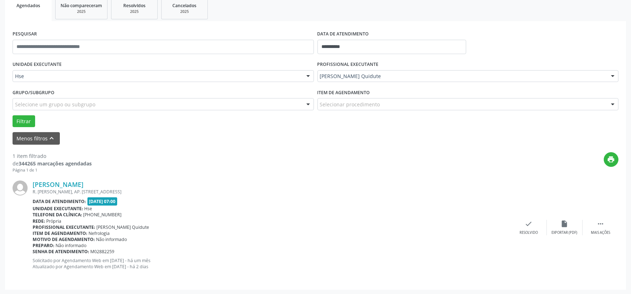
drag, startPoint x: 605, startPoint y: 227, endPoint x: 581, endPoint y: 235, distance: 24.6
click at [605, 227] on div " Mais ações" at bounding box center [601, 227] width 36 height 15
click at [564, 221] on icon "alarm_off" at bounding box center [565, 224] width 8 height 8
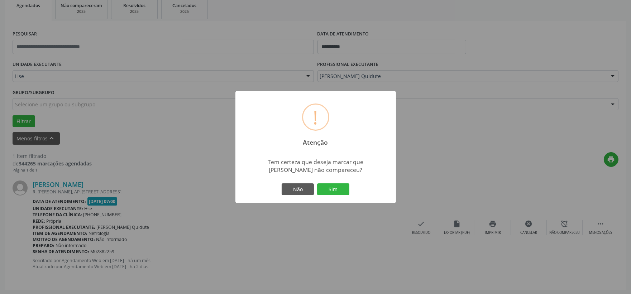
click at [339, 187] on button "Sim" at bounding box center [333, 189] width 32 height 12
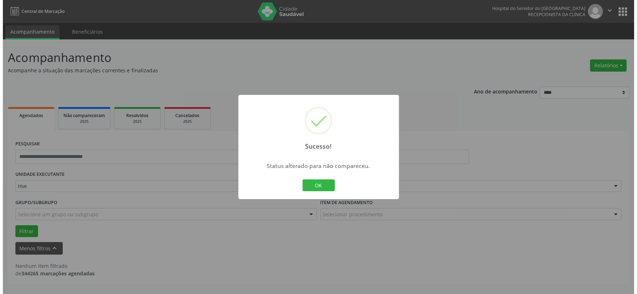
scroll to position [0, 0]
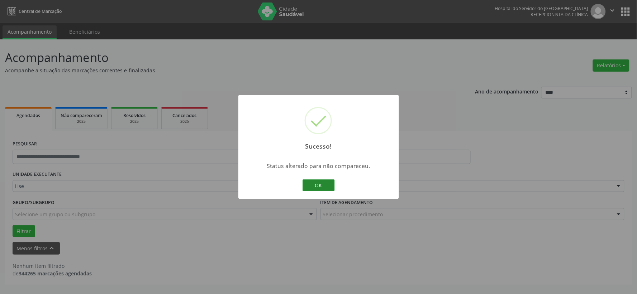
click at [332, 190] on button "OK" at bounding box center [318, 186] width 32 height 12
